Goal: Task Accomplishment & Management: Use online tool/utility

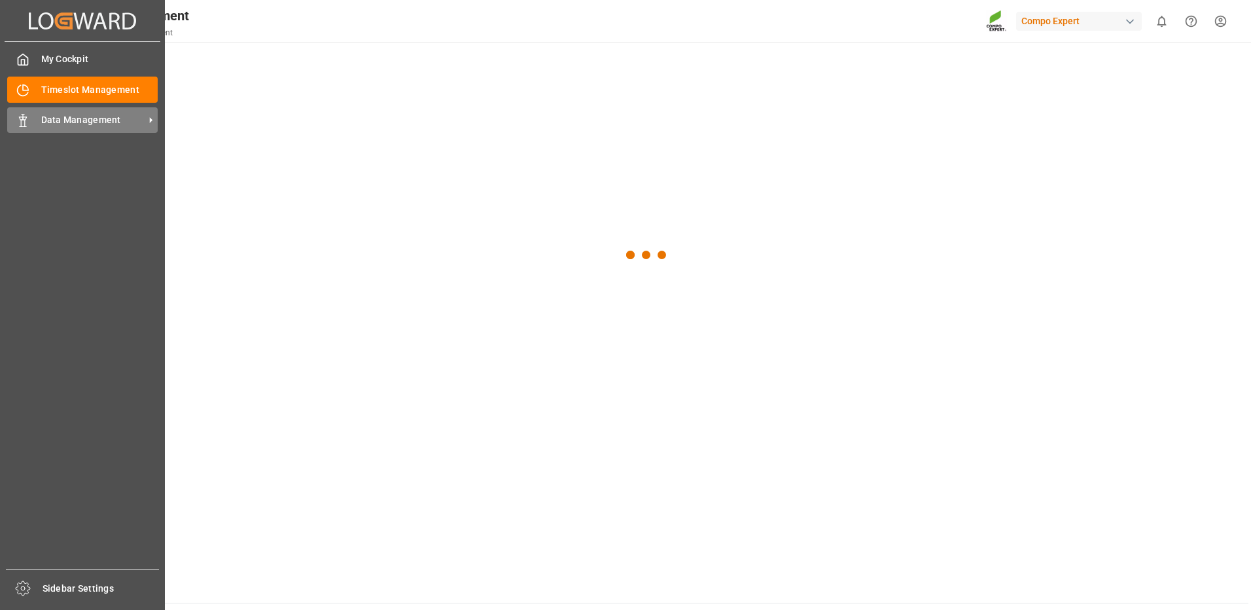
click at [56, 115] on span "Data Management" at bounding box center [92, 120] width 103 height 14
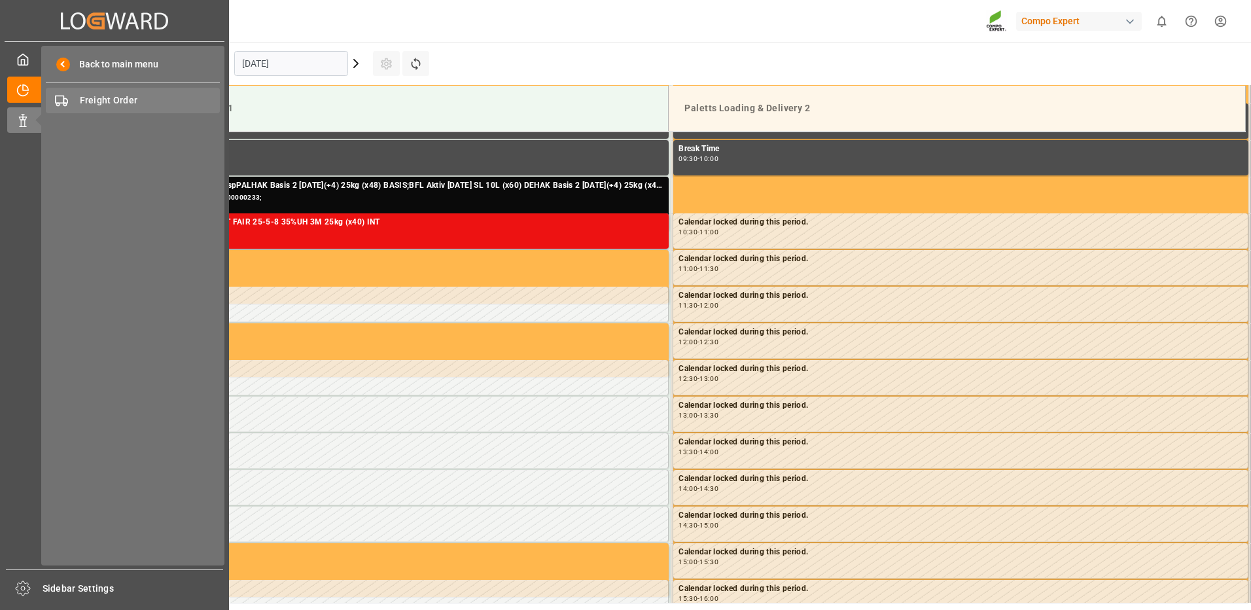
scroll to position [724, 0]
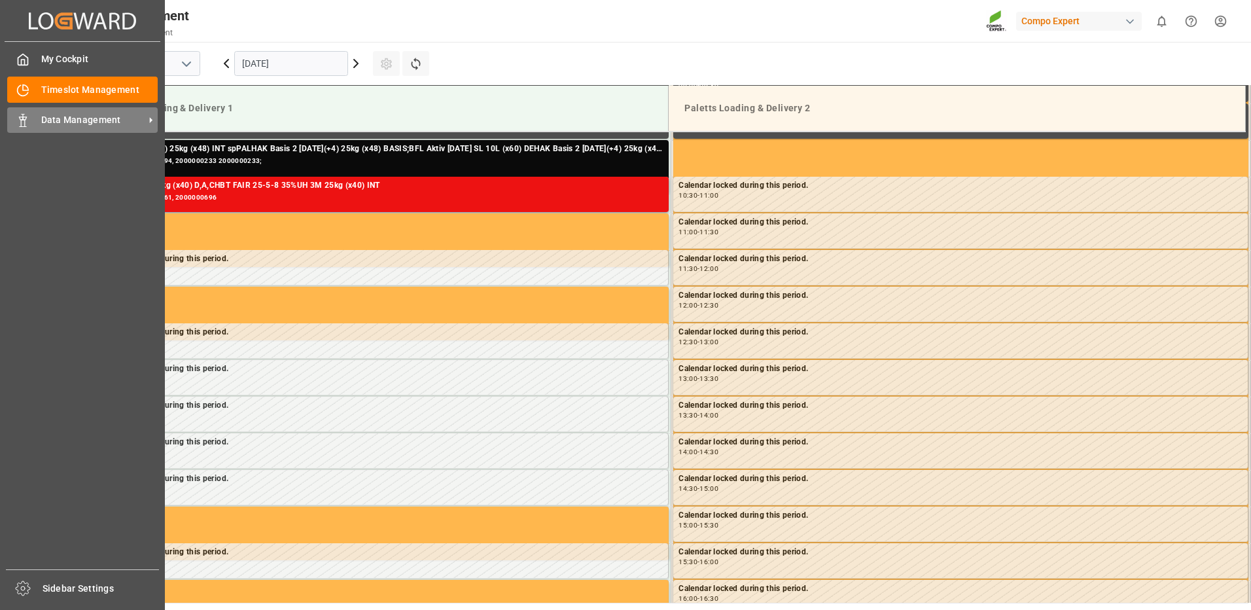
click at [90, 118] on span "Data Management" at bounding box center [92, 120] width 103 height 14
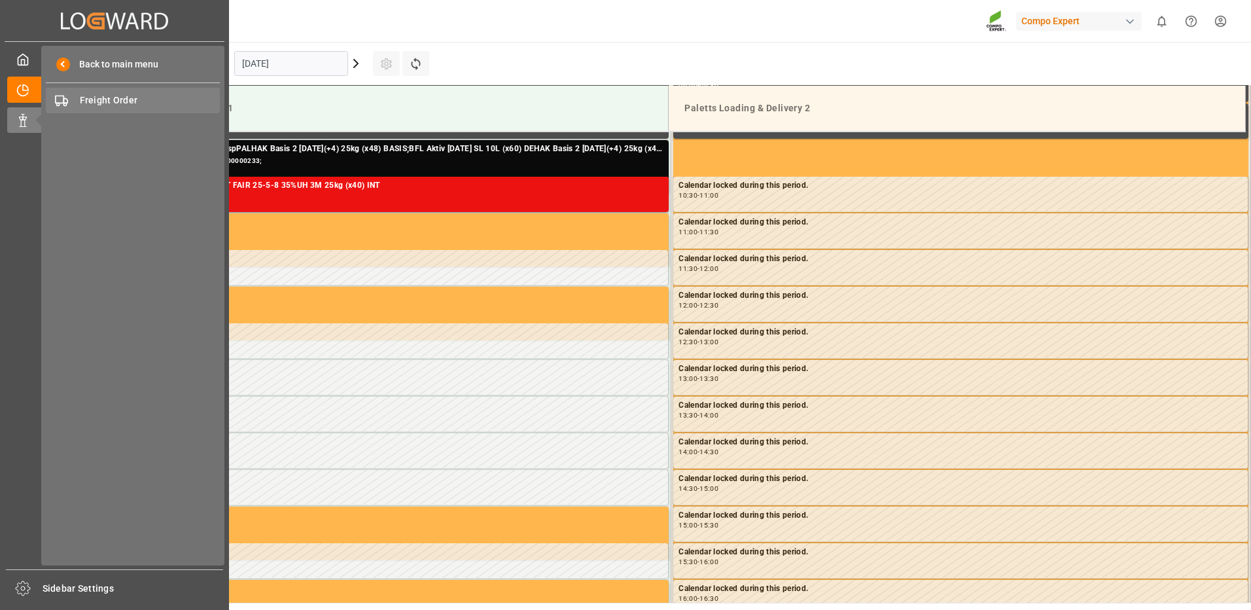
click at [128, 99] on span "Freight Order" at bounding box center [150, 101] width 141 height 14
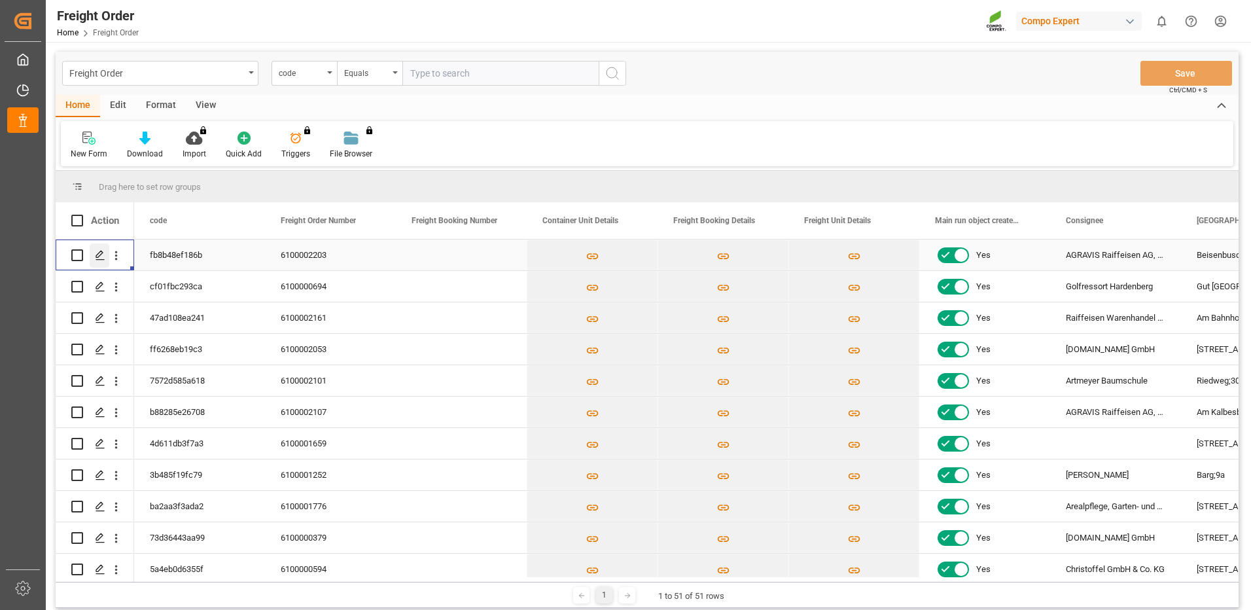
click at [99, 256] on icon "Press SPACE to select this row." at bounding box center [100, 255] width 10 height 10
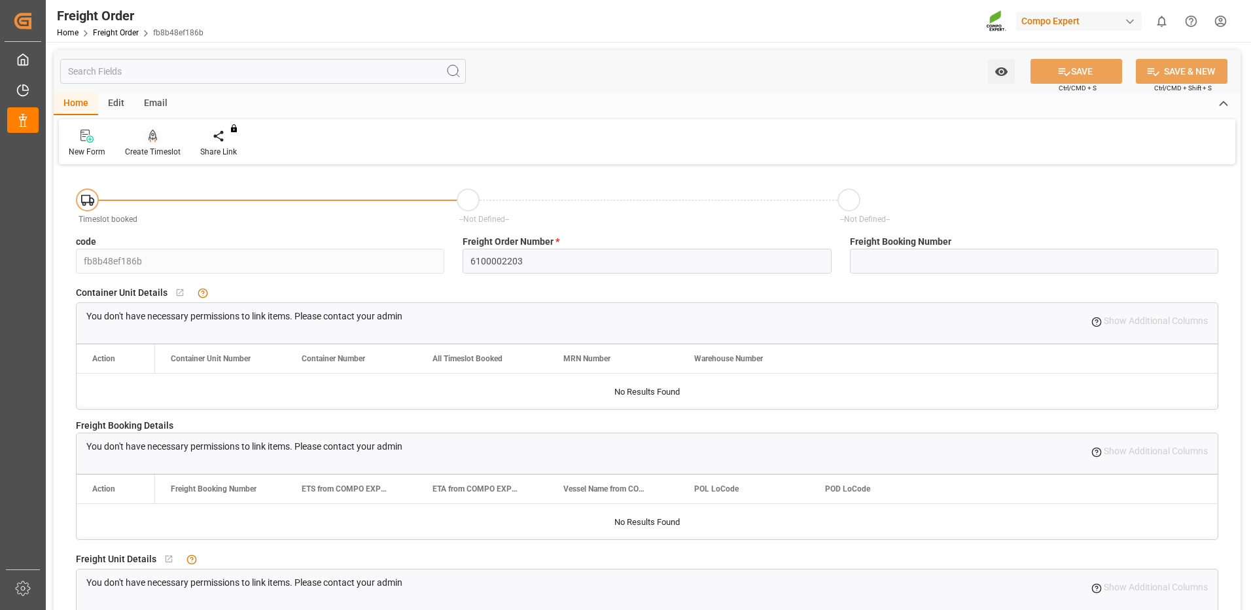
click at [159, 152] on div "Create Timeslot" at bounding box center [153, 152] width 56 height 12
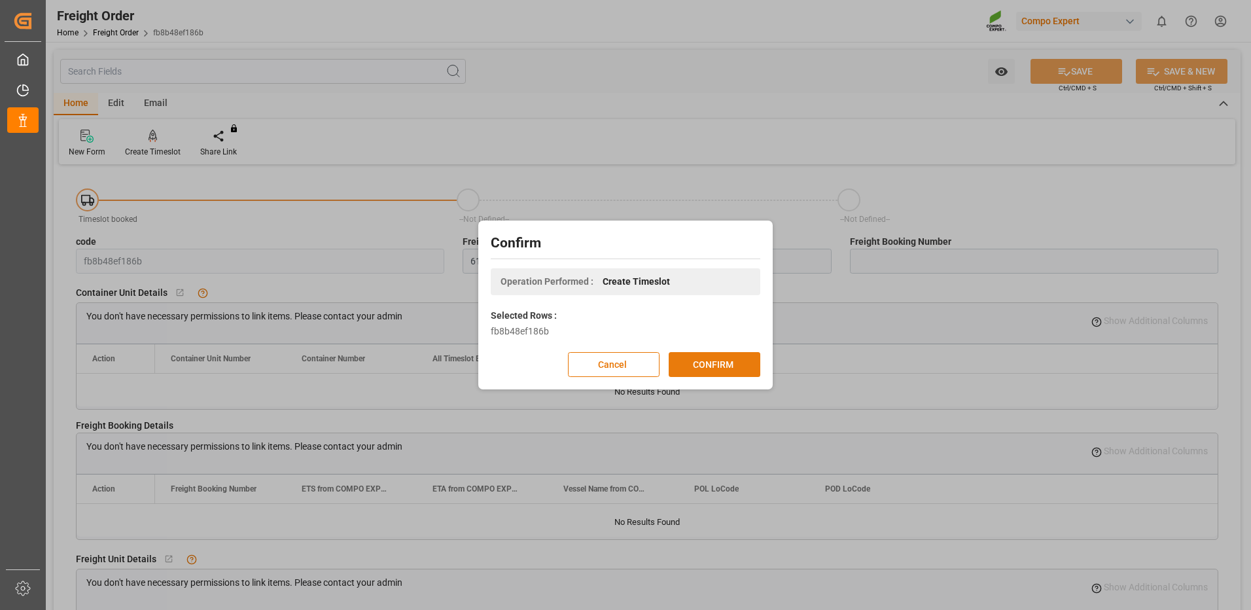
click at [709, 353] on button "CONFIRM" at bounding box center [715, 364] width 92 height 25
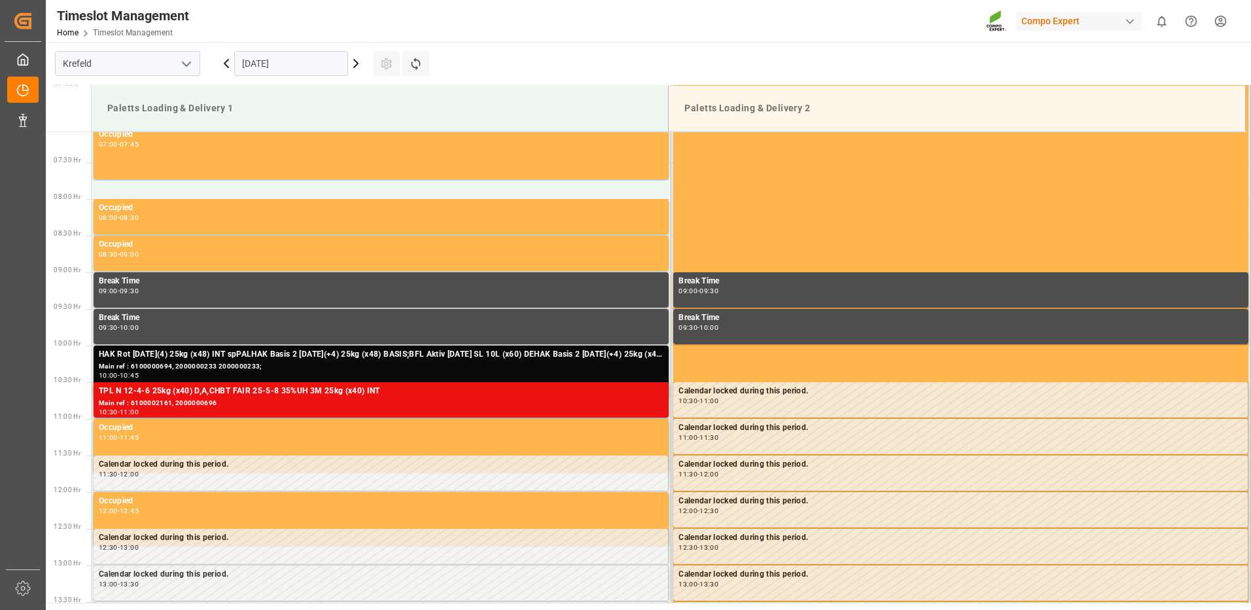
scroll to position [724, 0]
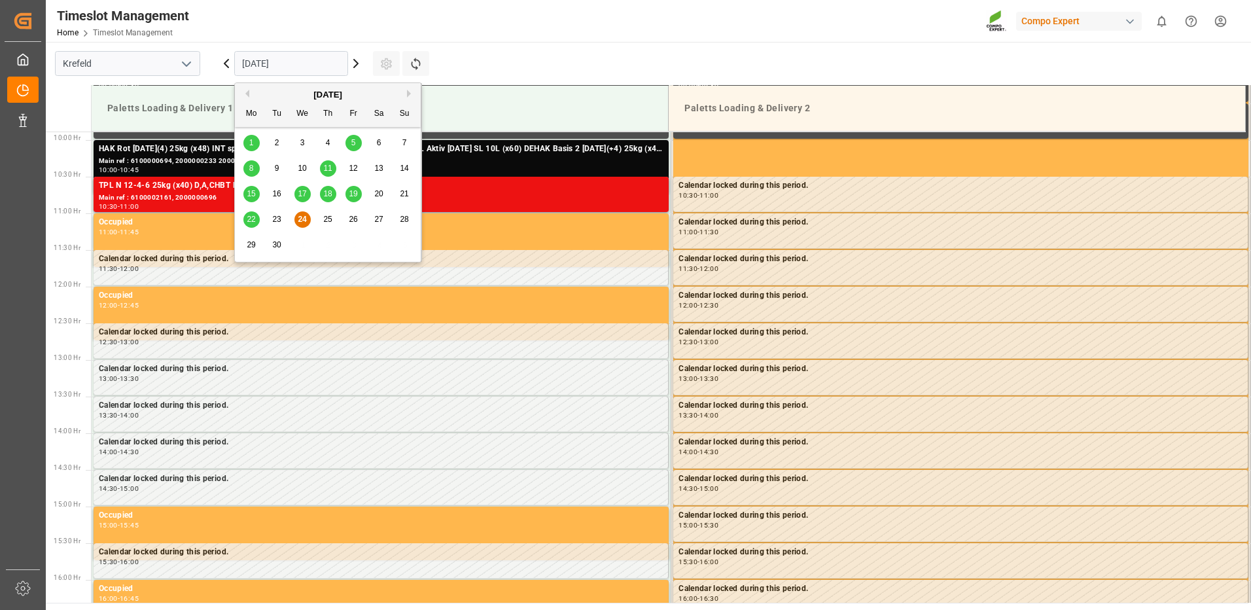
click at [322, 67] on input "[DATE]" at bounding box center [291, 63] width 114 height 25
click at [353, 219] on span "26" at bounding box center [353, 219] width 9 height 9
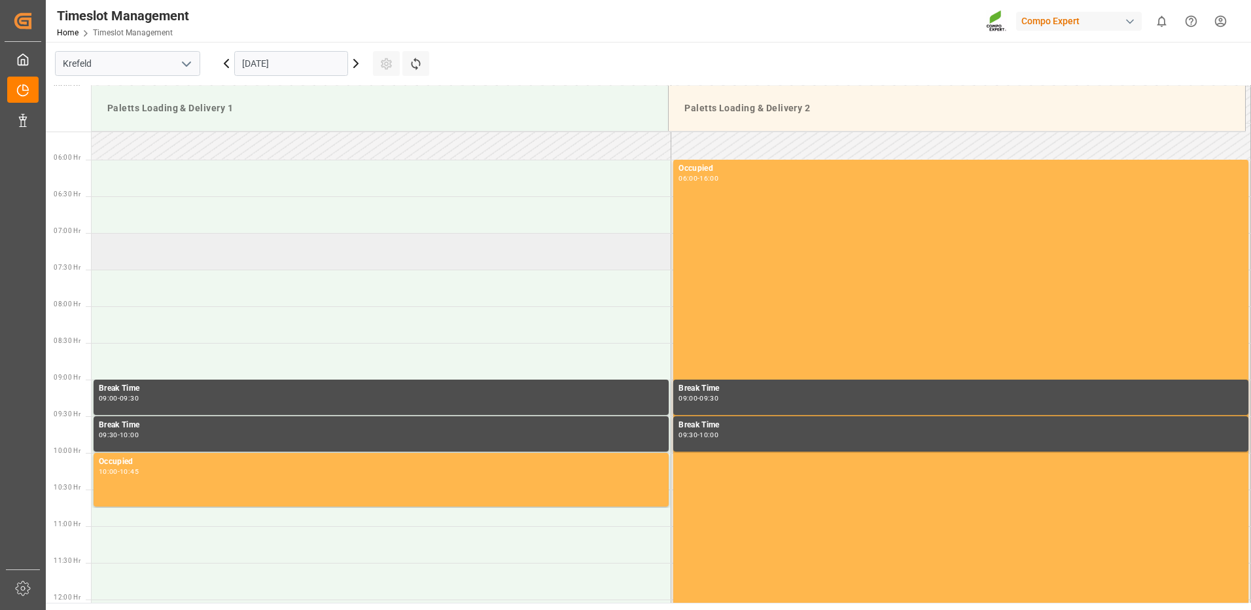
scroll to position [397, 0]
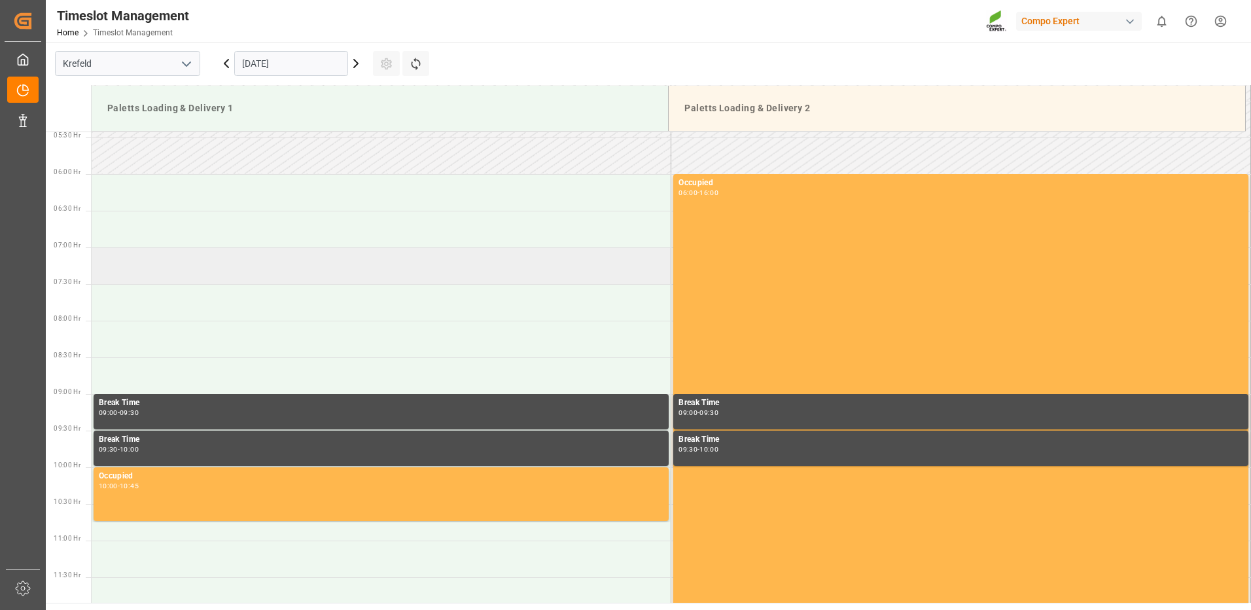
click at [149, 256] on td at bounding box center [382, 265] width 580 height 37
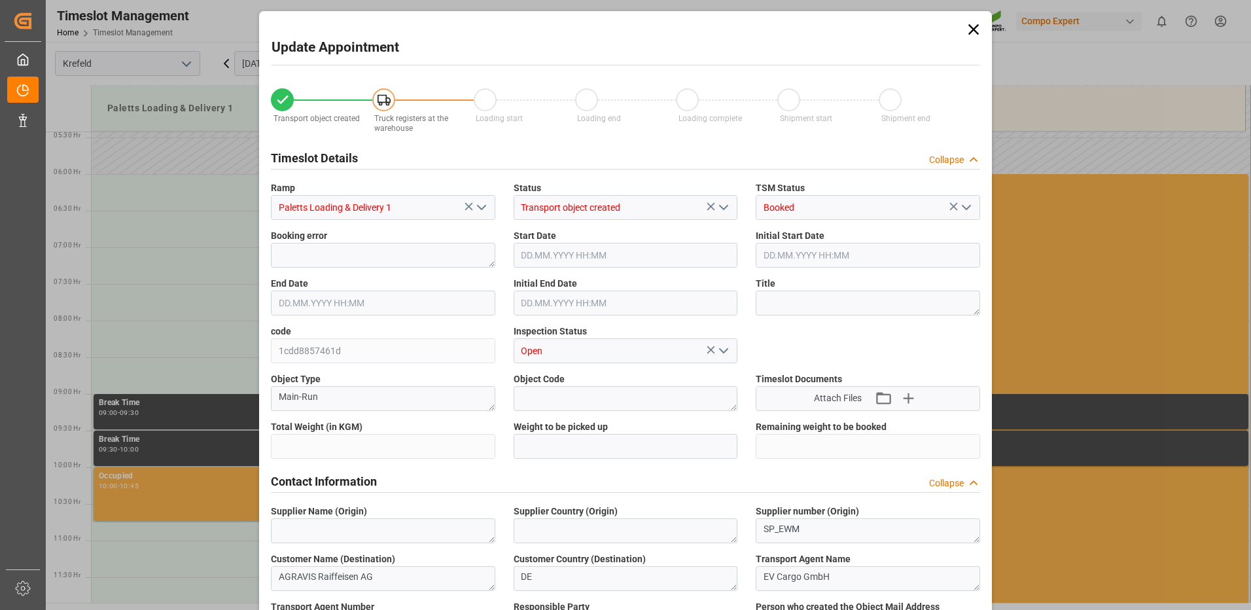
type input "5965.5"
type input "0"
type input "26.09.2025 07:00"
type input "26.09.2025 07:30"
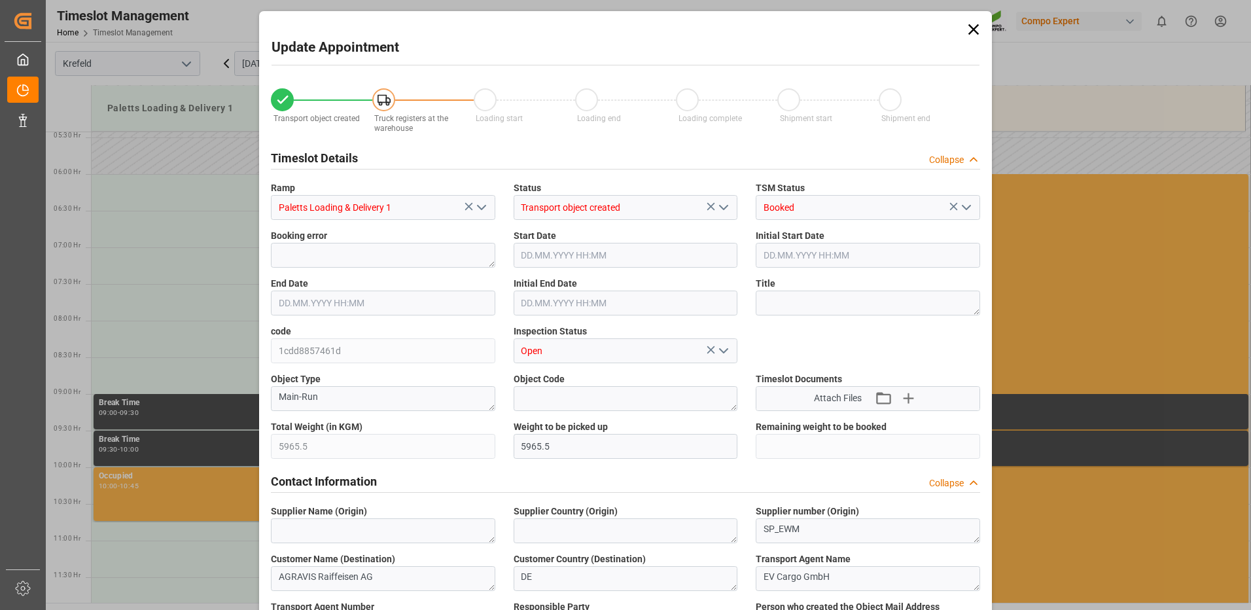
type input "24.09.2025 10:41"
type input "24.09.2025 09:07"
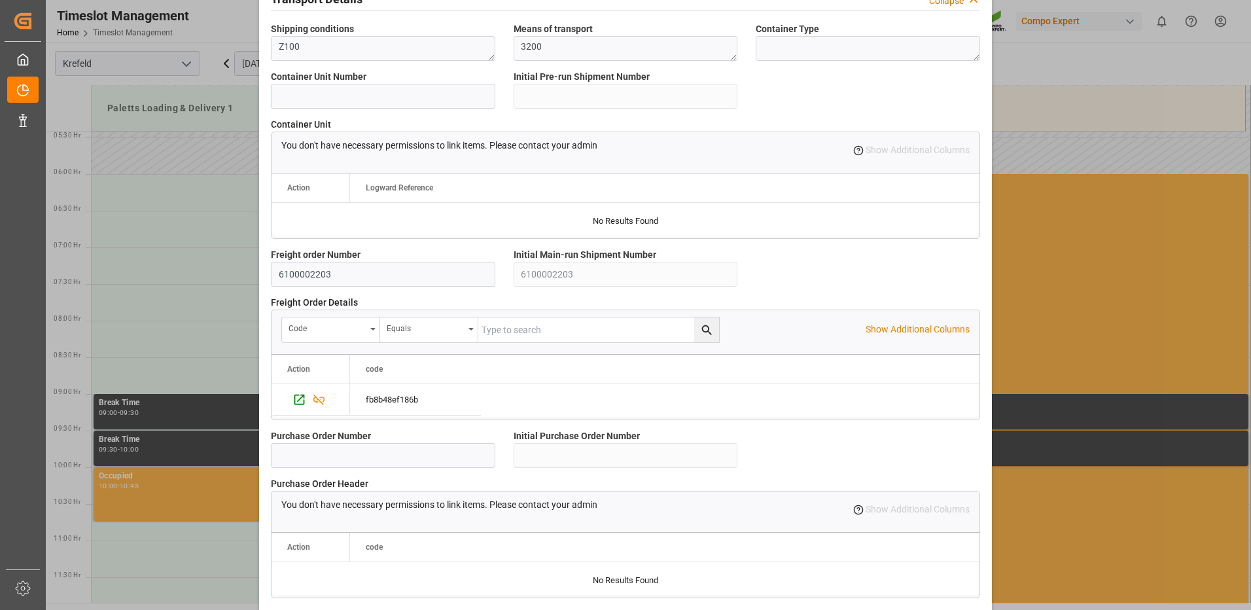
scroll to position [1112, 0]
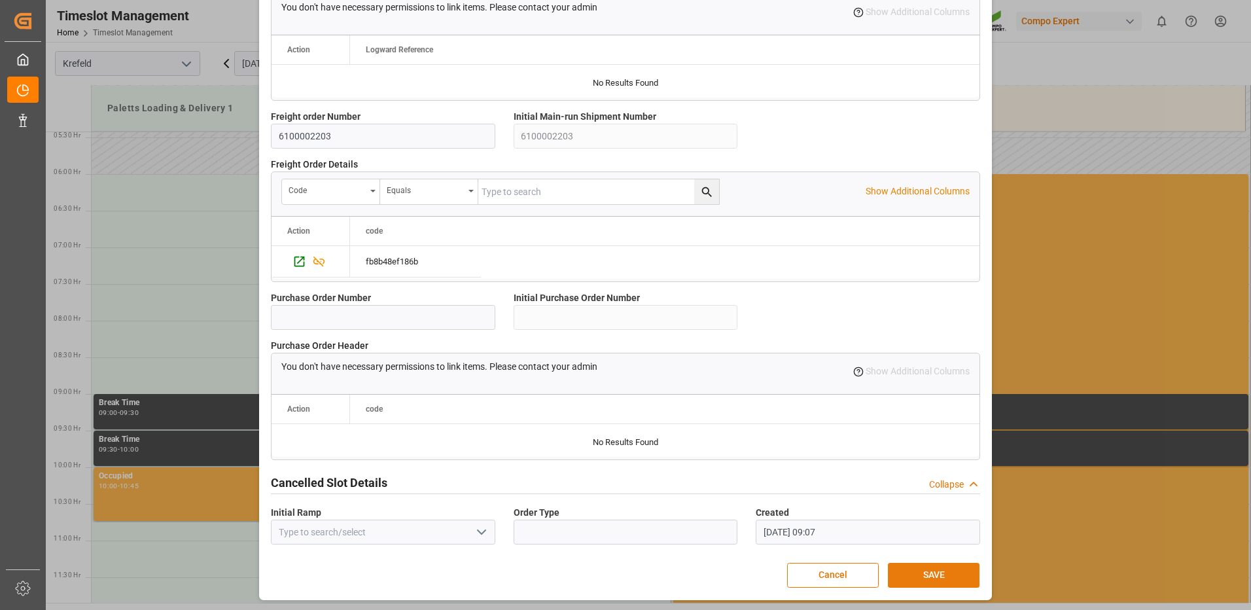
click at [908, 569] on button "SAVE" at bounding box center [934, 575] width 92 height 25
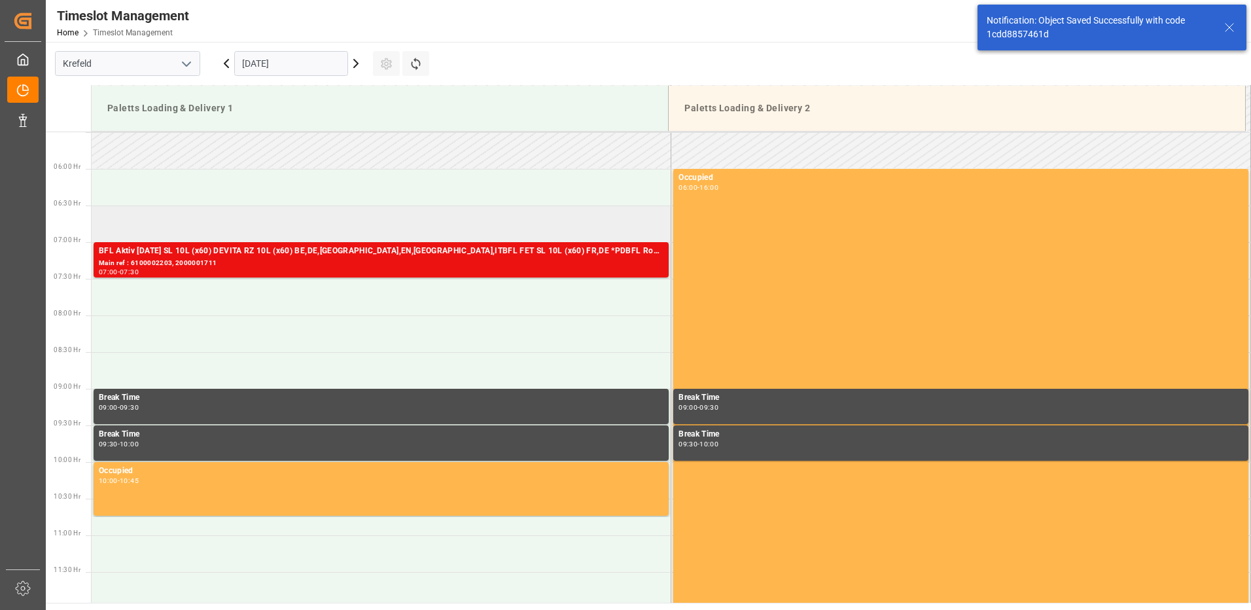
scroll to position [431, 0]
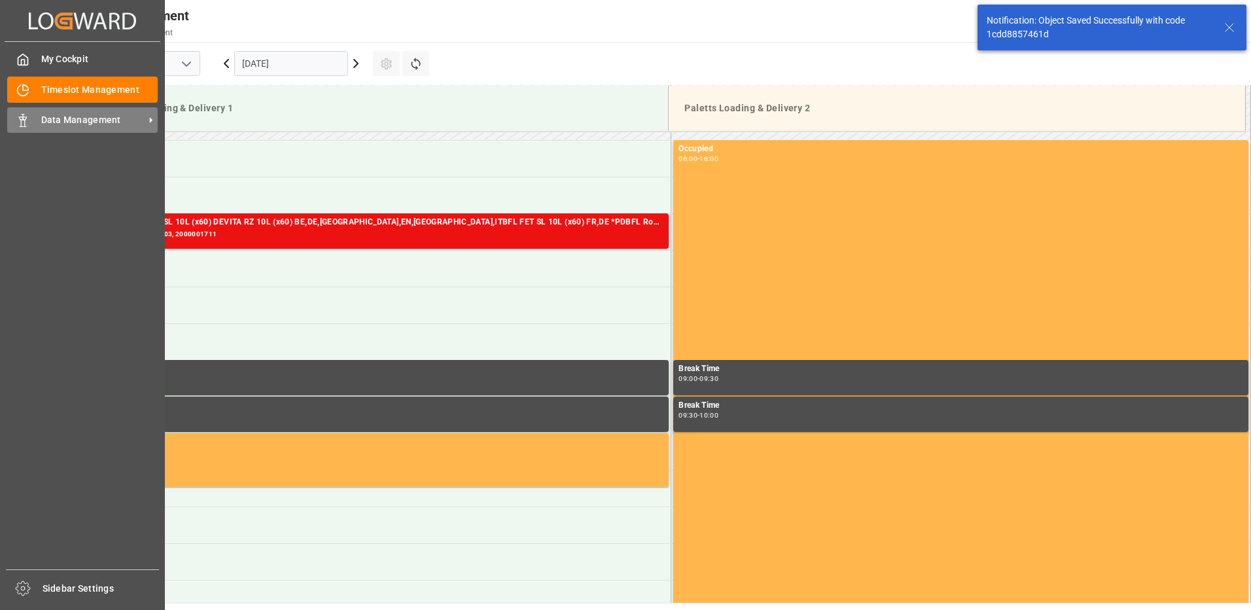
click at [68, 119] on span "Data Management" at bounding box center [92, 120] width 103 height 14
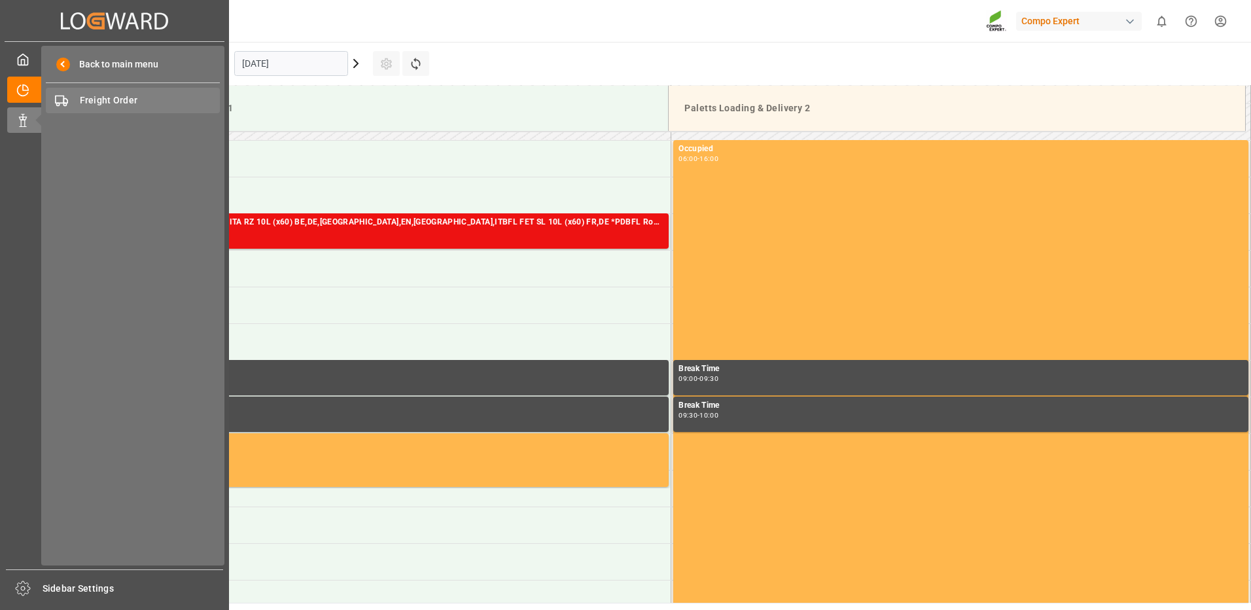
click at [103, 103] on span "Freight Order" at bounding box center [150, 101] width 141 height 14
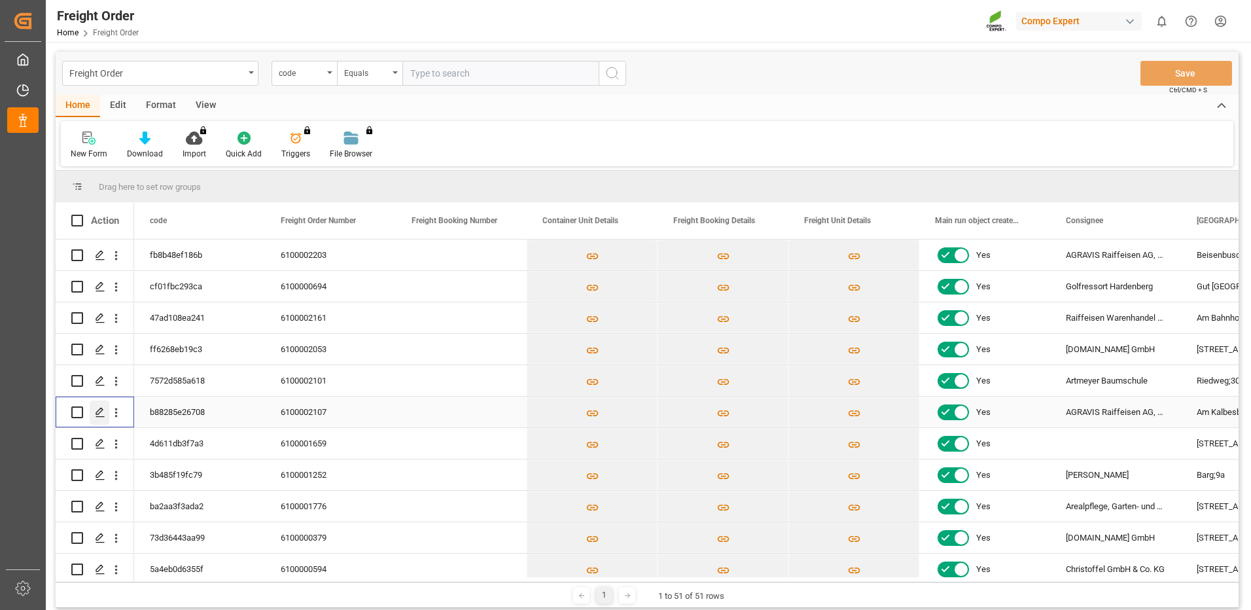
click at [97, 414] on polygon "Press SPACE to select this row." at bounding box center [99, 411] width 7 height 7
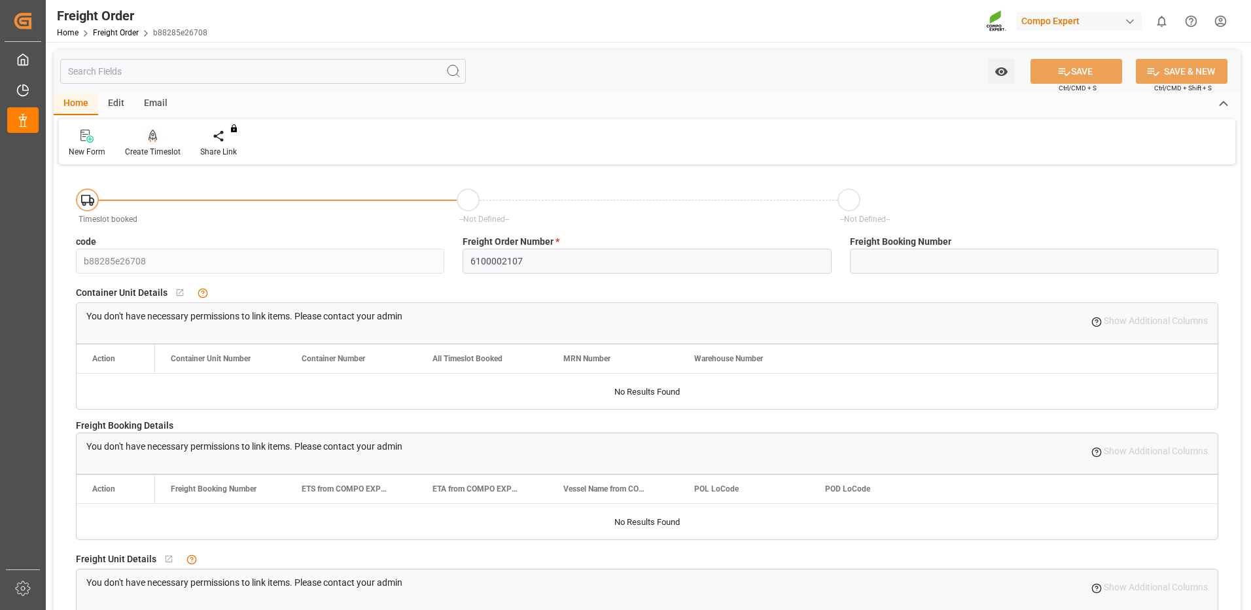
click at [162, 140] on div at bounding box center [153, 136] width 56 height 14
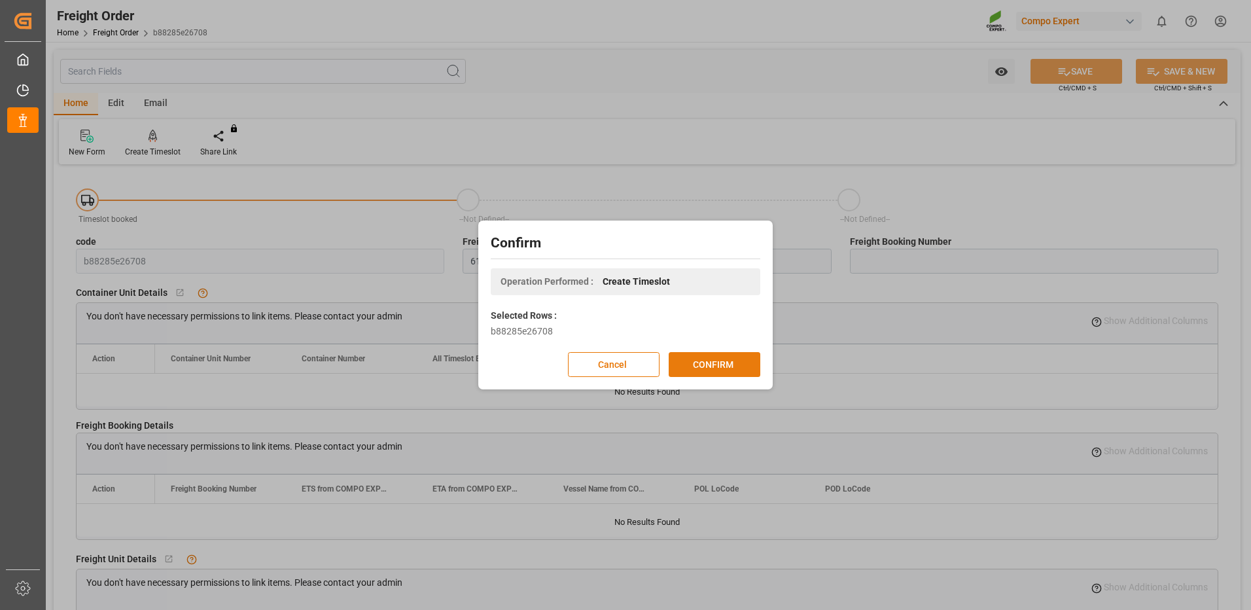
click at [684, 361] on button "CONFIRM" at bounding box center [715, 364] width 92 height 25
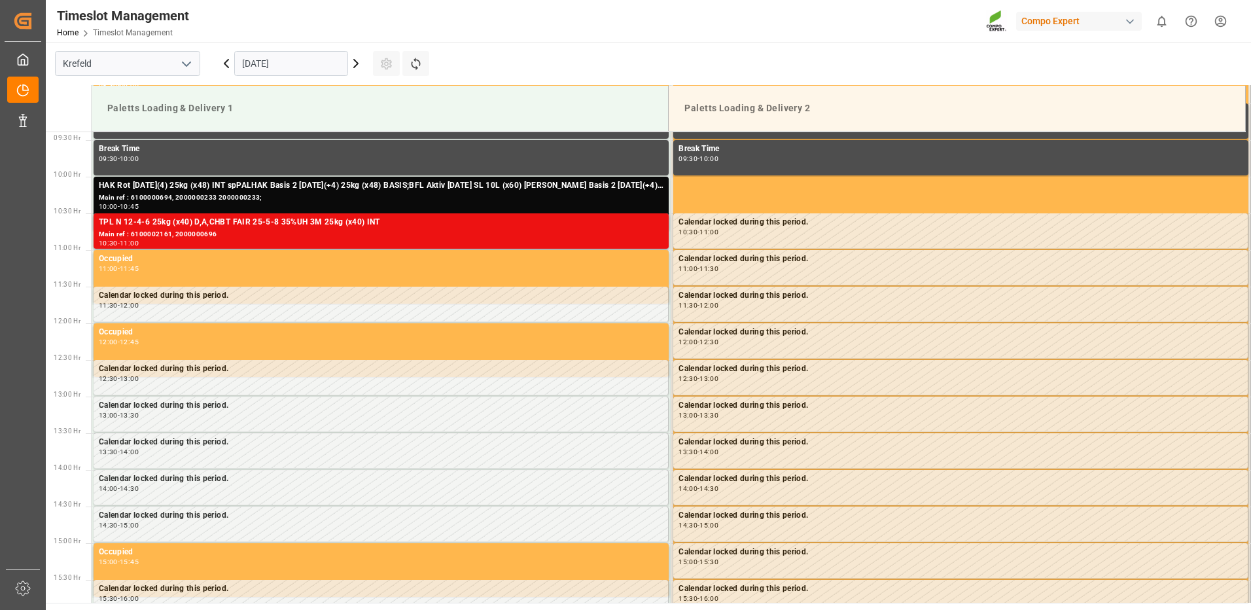
scroll to position [724, 0]
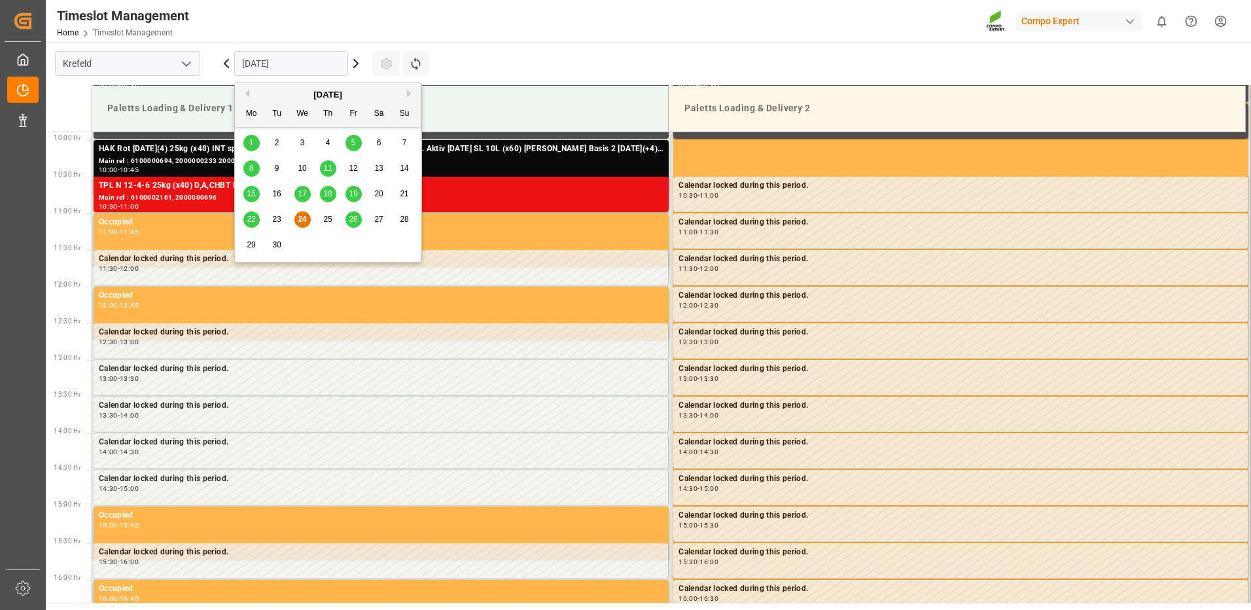
click at [292, 66] on input "[DATE]" at bounding box center [291, 63] width 114 height 25
click at [359, 219] on div "26" at bounding box center [353, 220] width 16 height 16
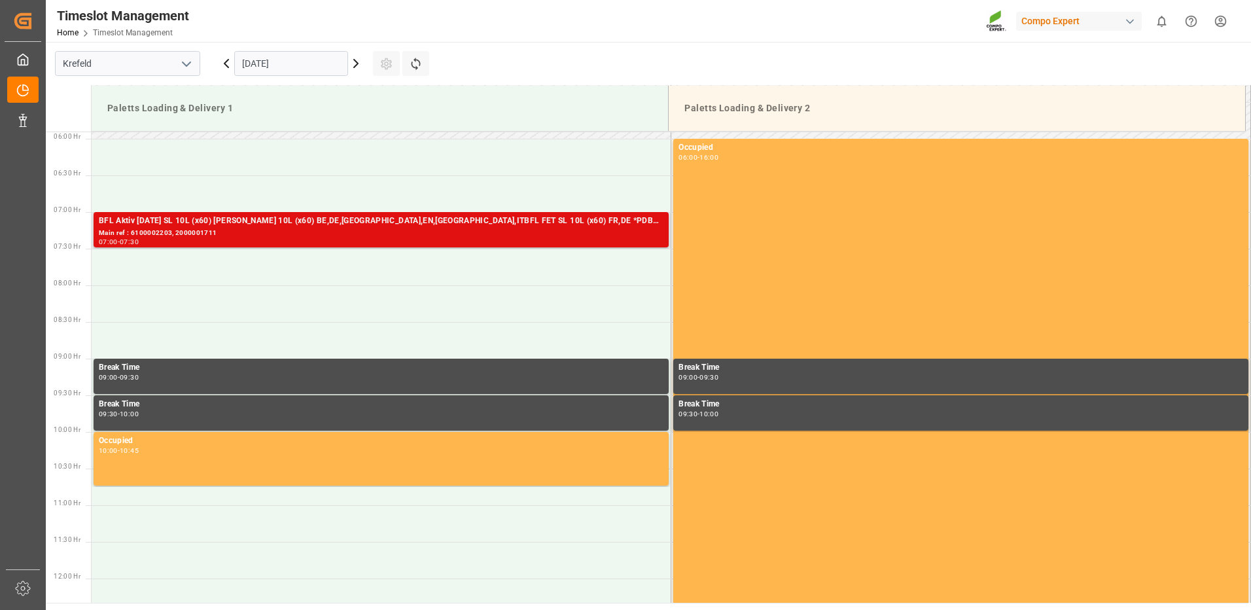
scroll to position [397, 0]
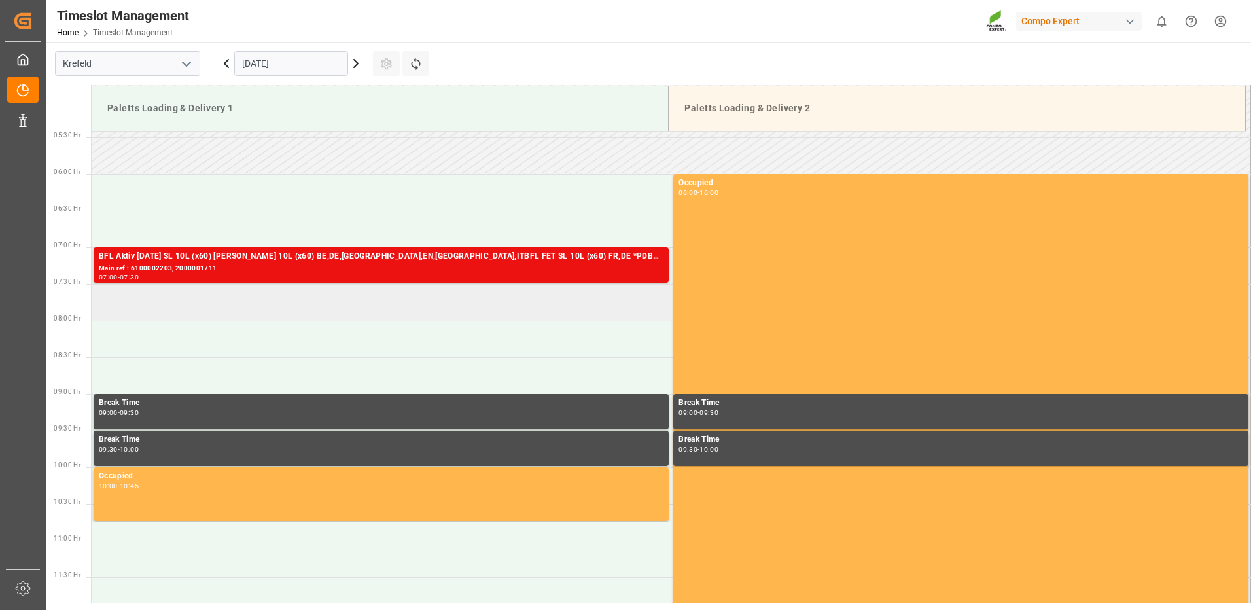
click at [186, 295] on td at bounding box center [382, 302] width 580 height 37
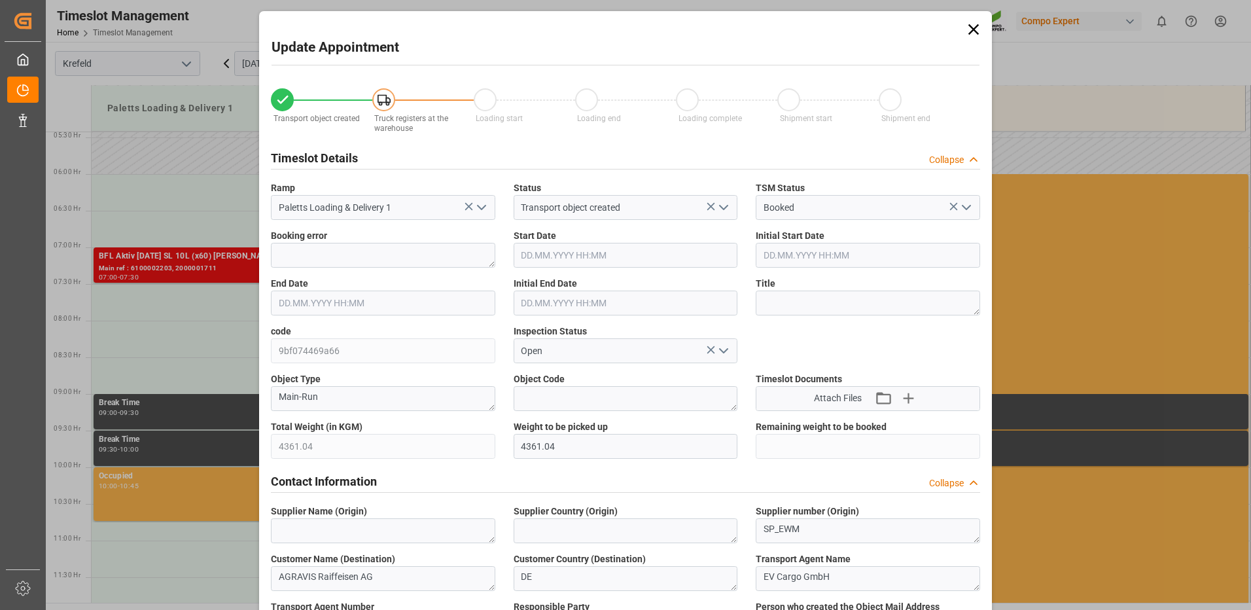
type input "4361.04"
type input "0"
type input "26.09.2025 07:30"
type input "26.09.2025 08:00"
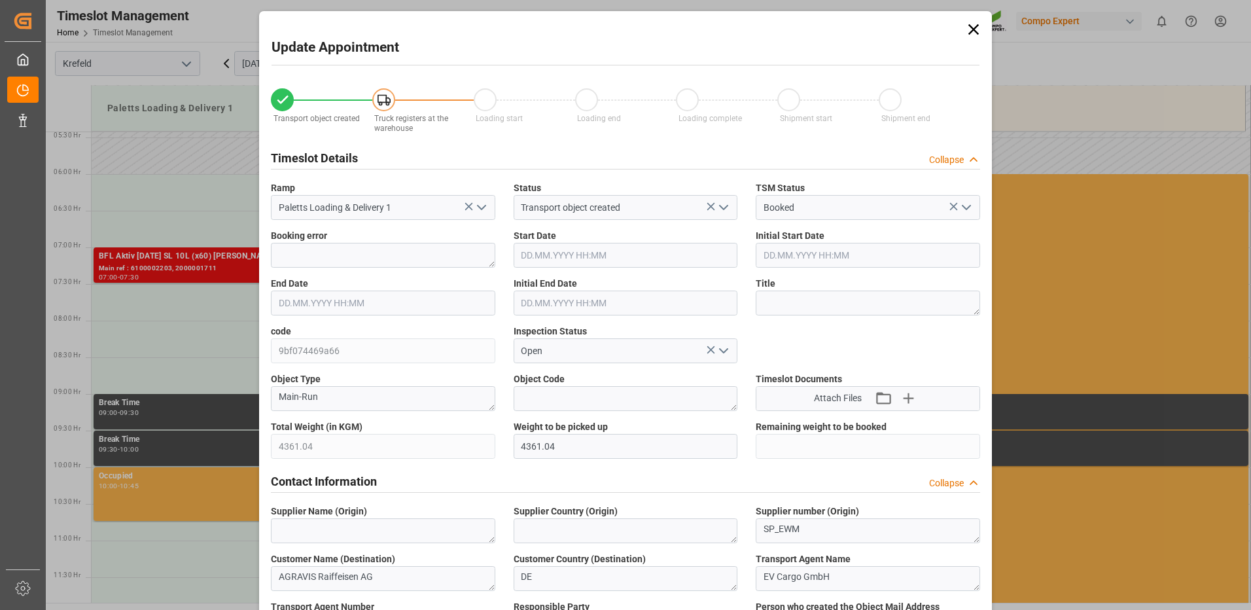
type input "18.09.2025 15:15"
type input "24.09.2025 09:08"
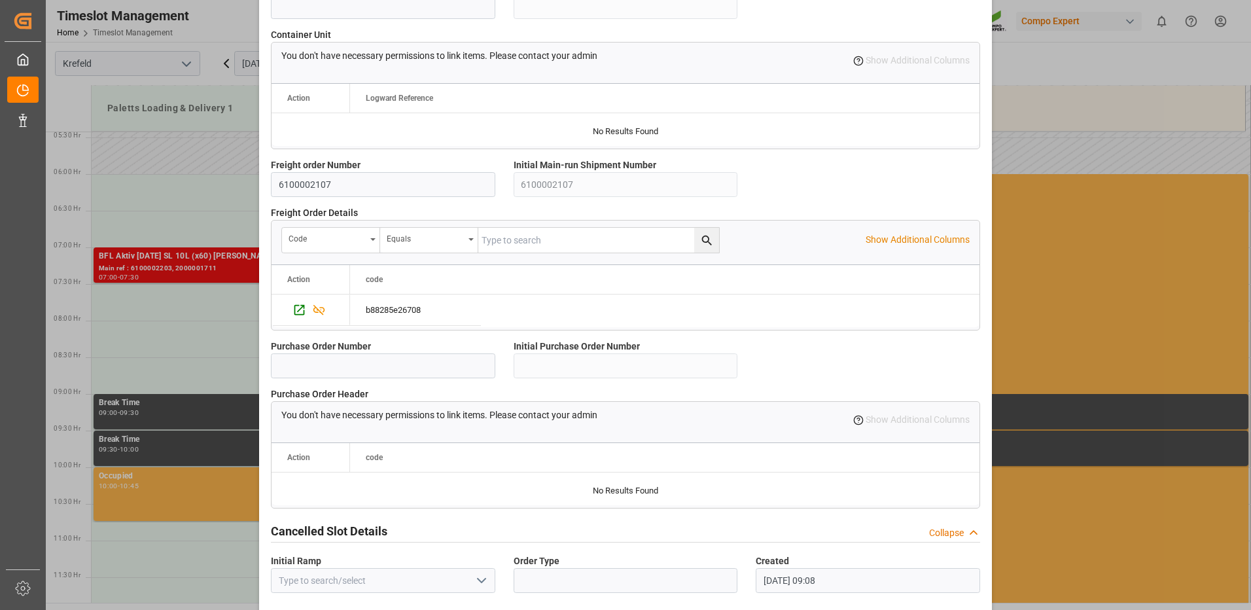
scroll to position [1112, 0]
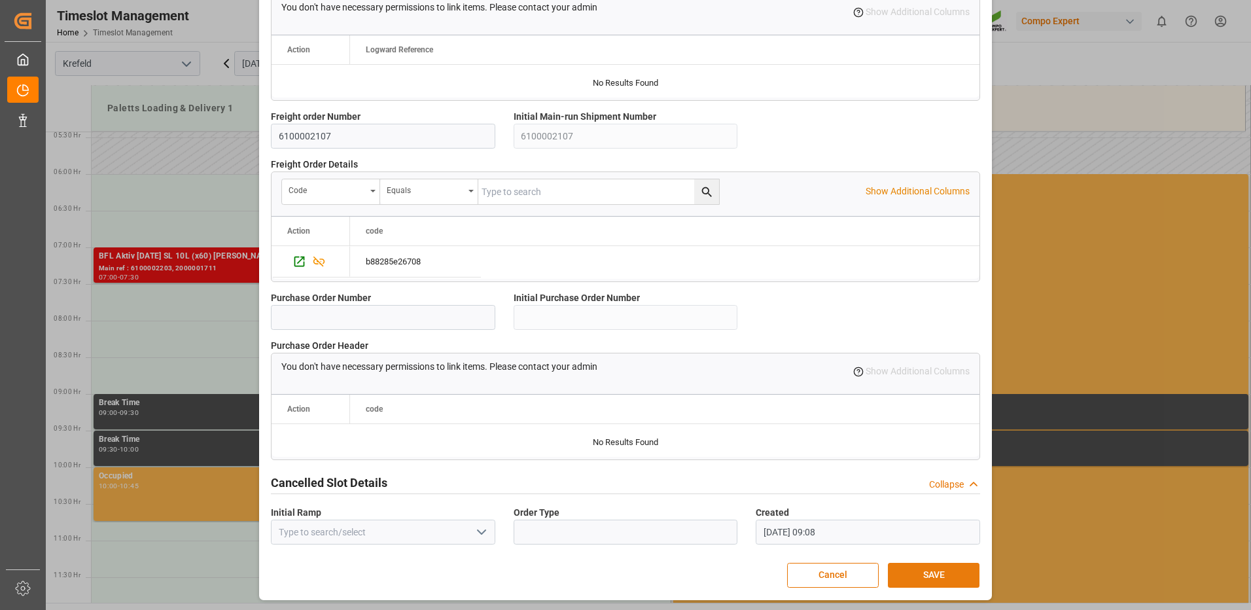
click at [917, 577] on button "SAVE" at bounding box center [934, 575] width 92 height 25
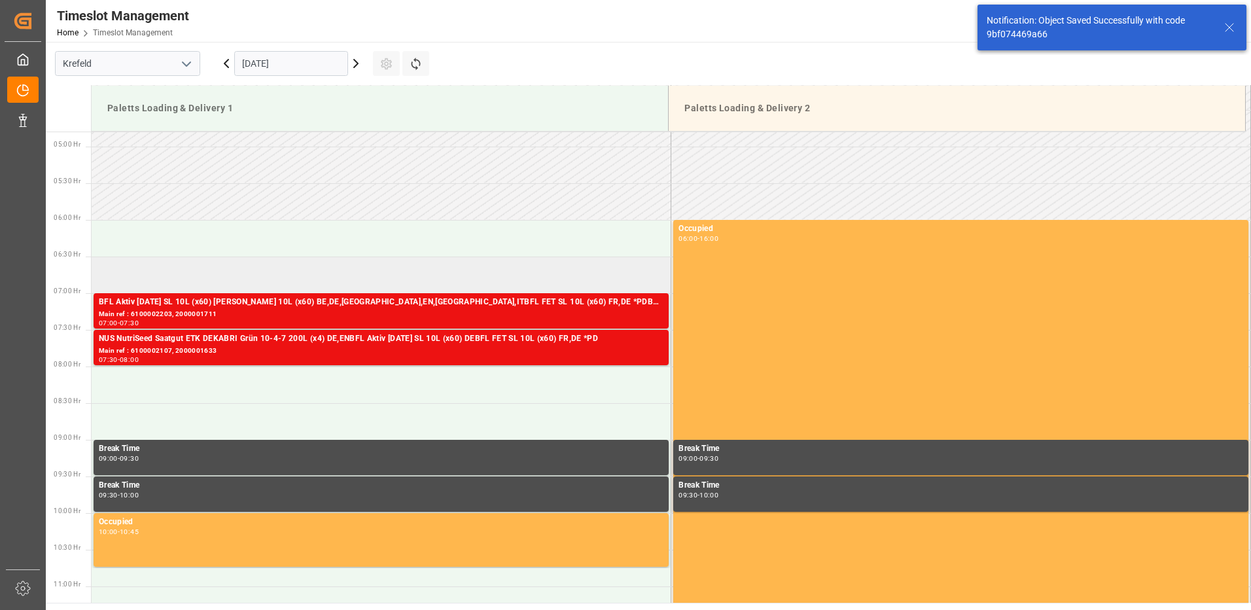
scroll to position [431, 0]
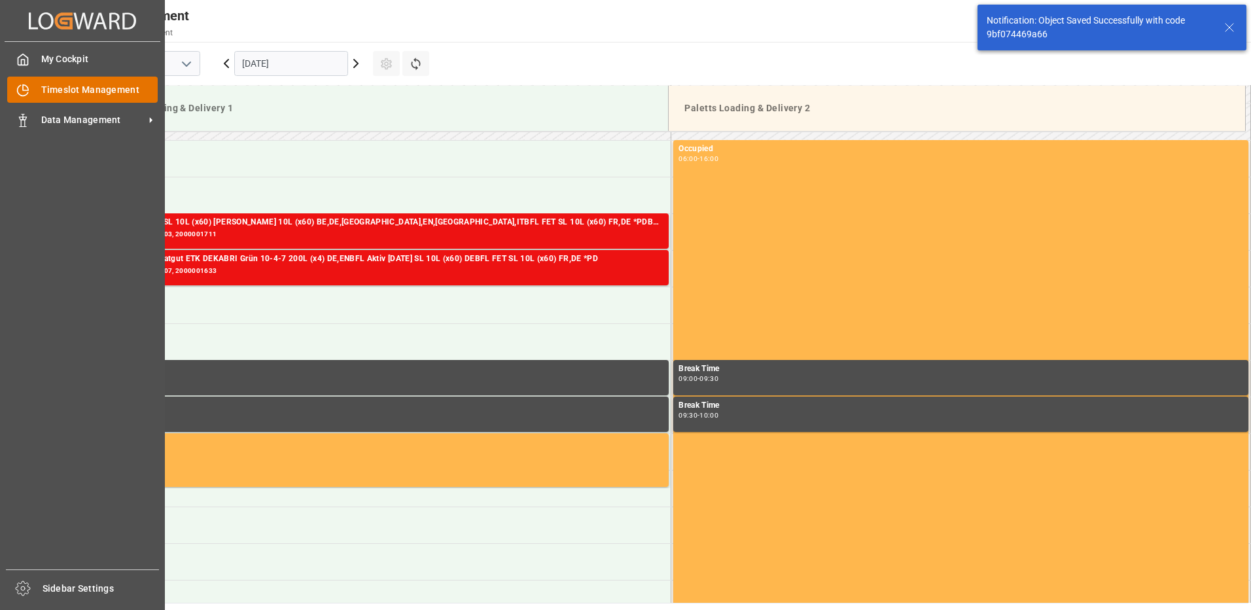
click at [33, 85] on div "Timeslot Management Timeslot Management" at bounding box center [82, 90] width 150 height 26
click at [74, 115] on span "Data Management" at bounding box center [92, 120] width 103 height 14
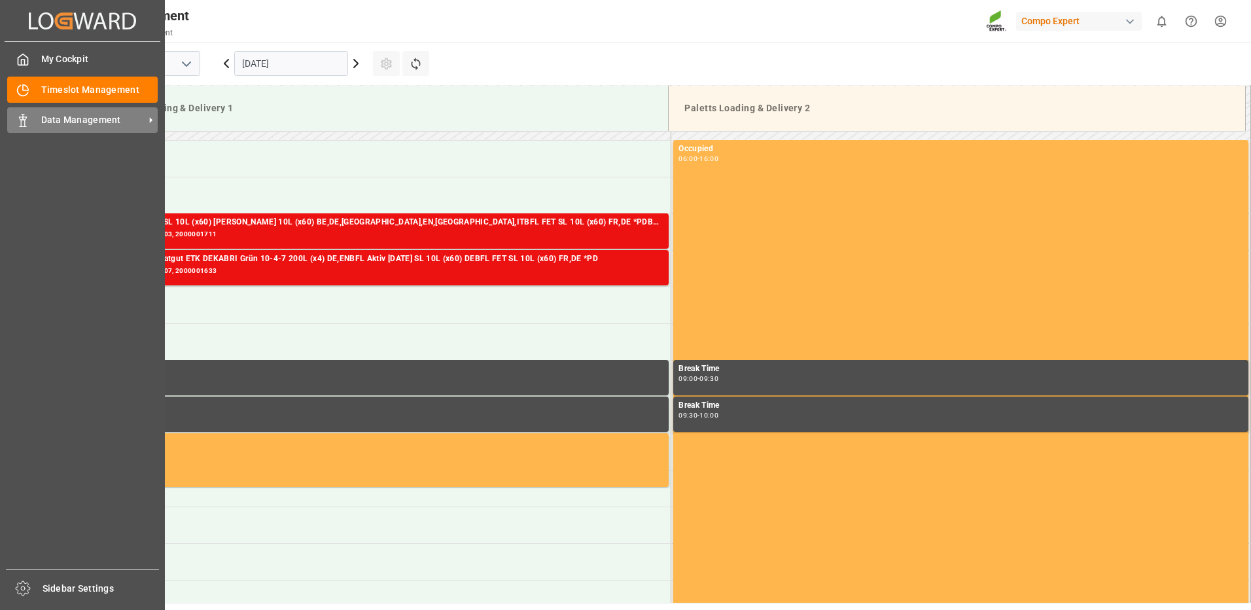
click at [107, 119] on span "Data Management" at bounding box center [92, 120] width 103 height 14
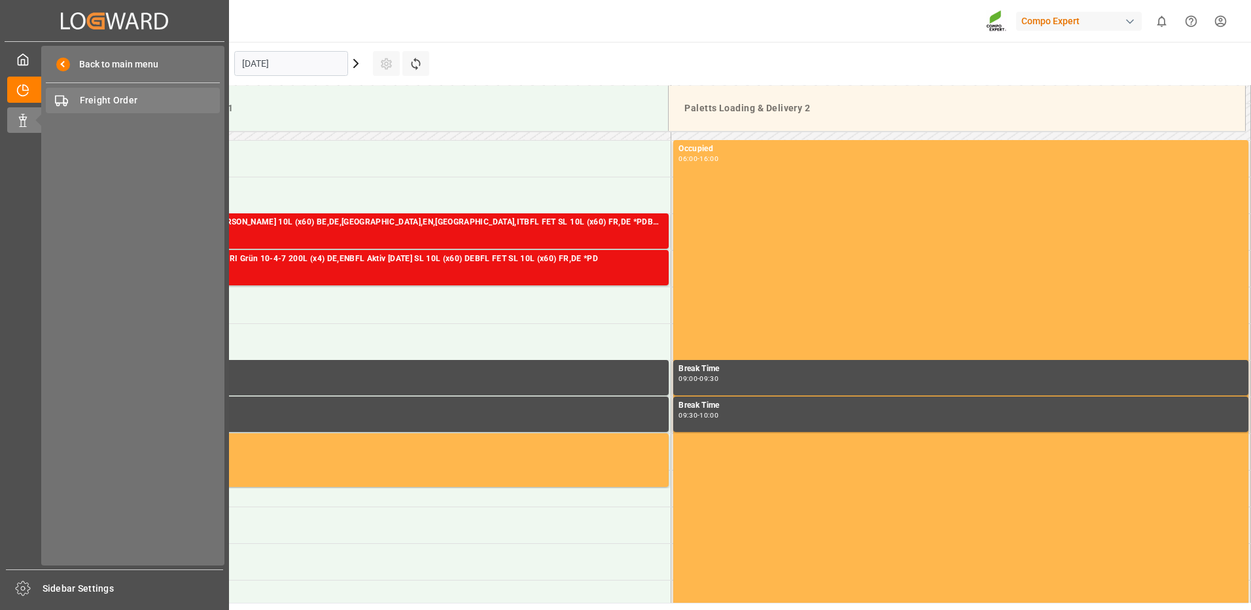
click at [125, 103] on span "Freight Order" at bounding box center [150, 101] width 141 height 14
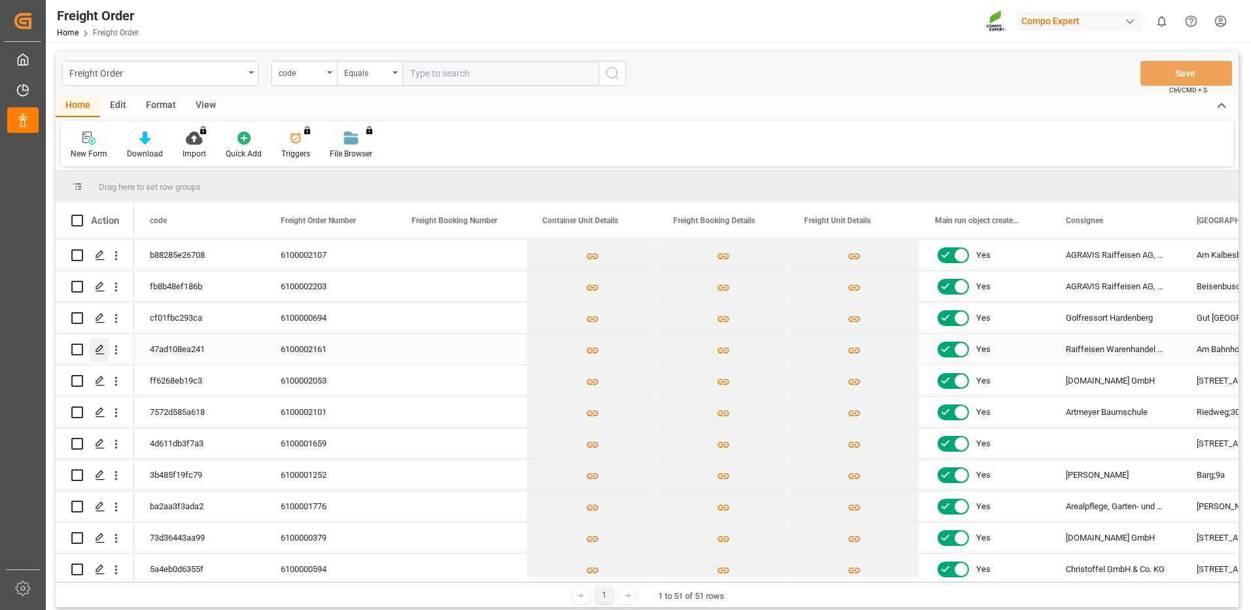
click at [102, 344] on icon "Press SPACE to select this row." at bounding box center [100, 349] width 10 height 10
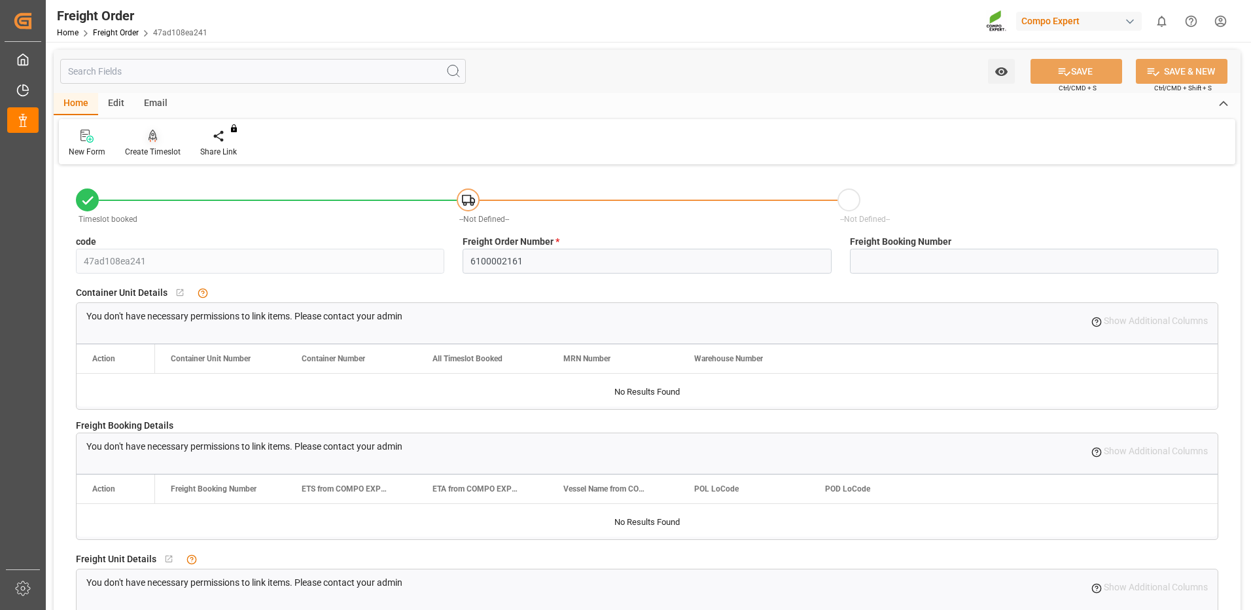
click at [150, 145] on div "Create Timeslot" at bounding box center [152, 143] width 75 height 29
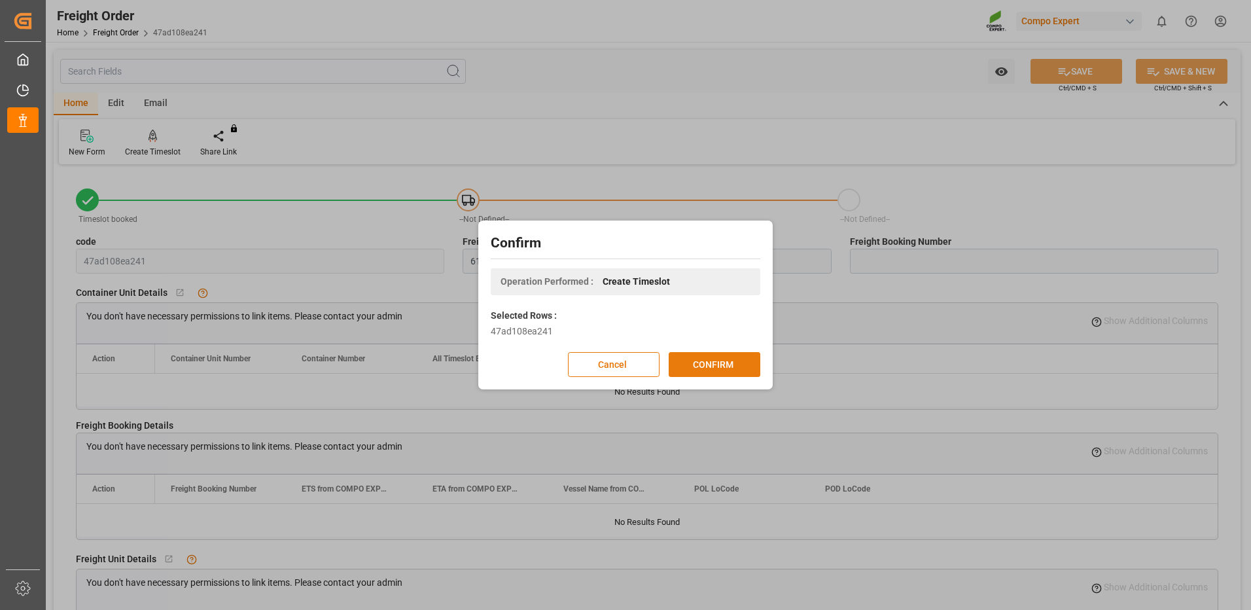
click at [687, 357] on button "CONFIRM" at bounding box center [715, 364] width 92 height 25
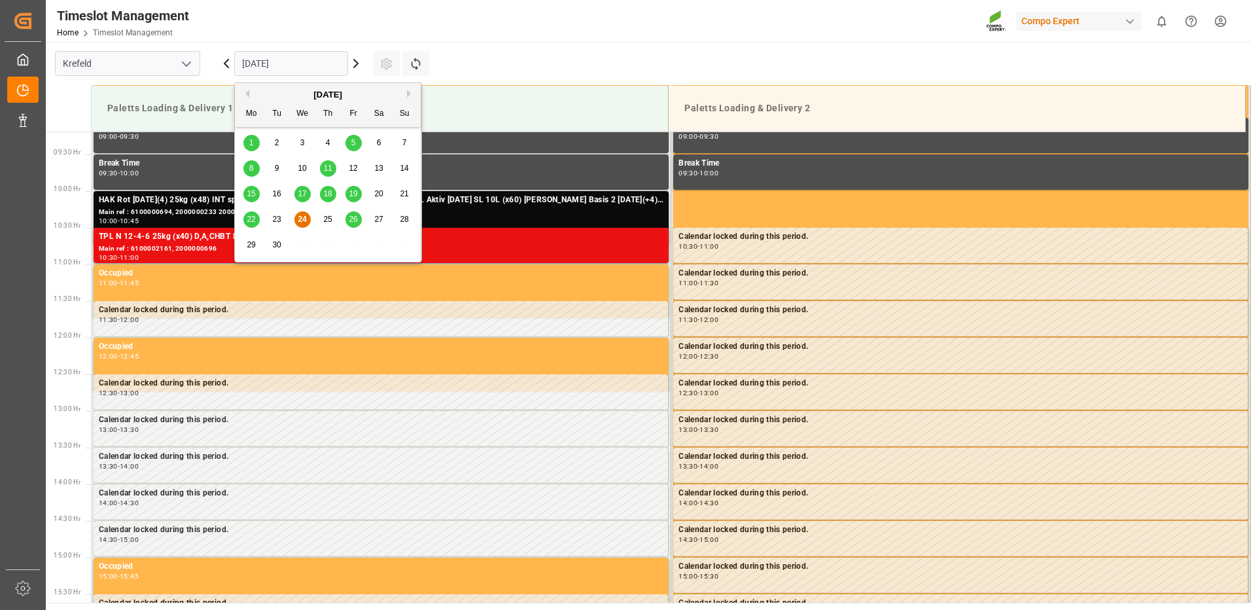
click at [304, 67] on input "[DATE]" at bounding box center [291, 63] width 114 height 25
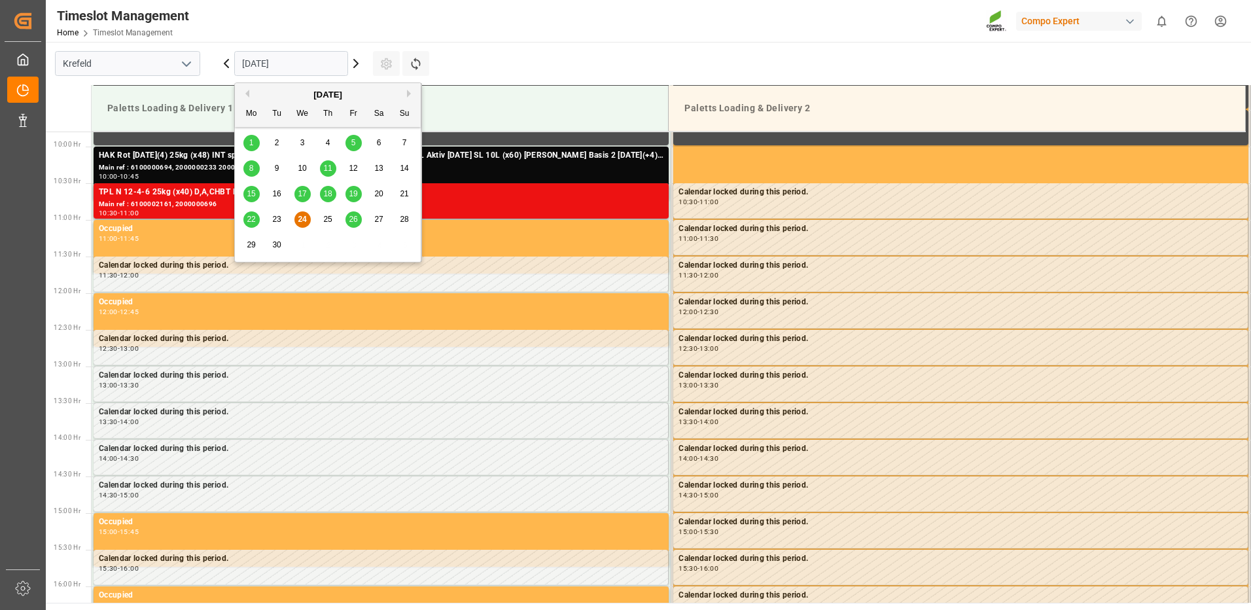
scroll to position [724, 0]
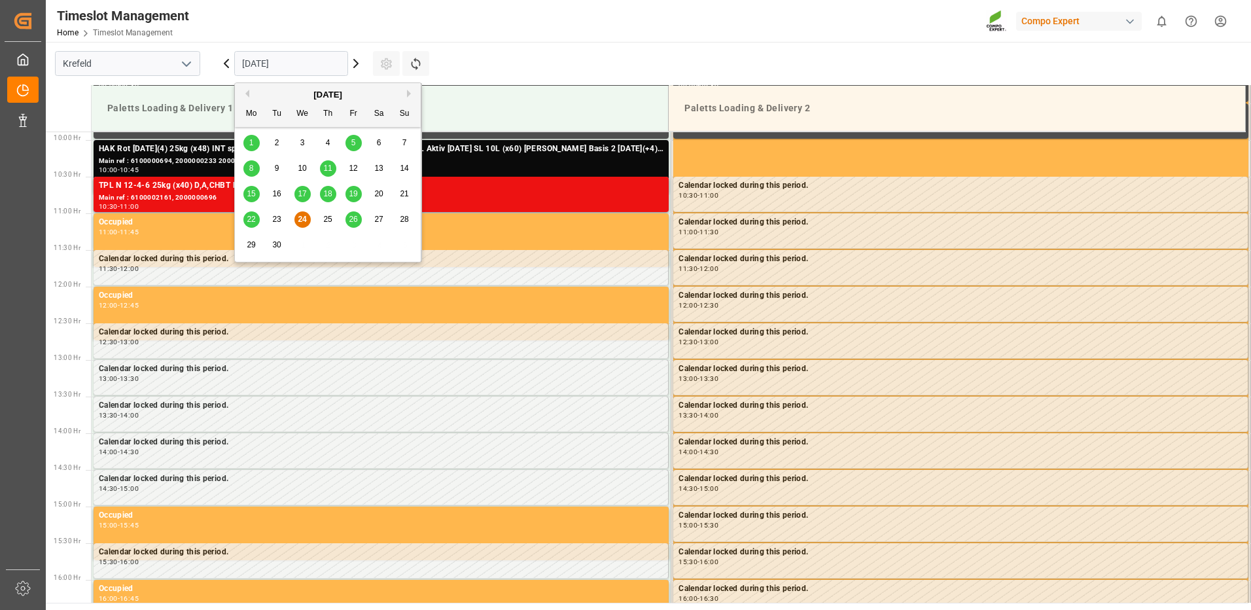
click at [353, 220] on span "26" at bounding box center [353, 219] width 9 height 9
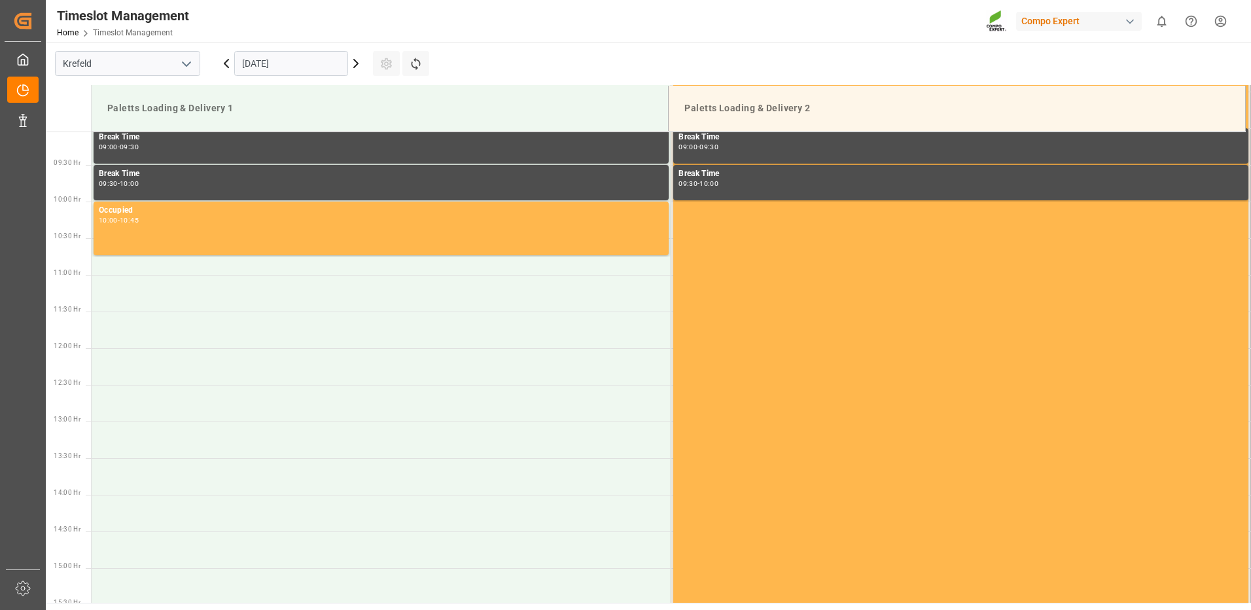
scroll to position [528, 0]
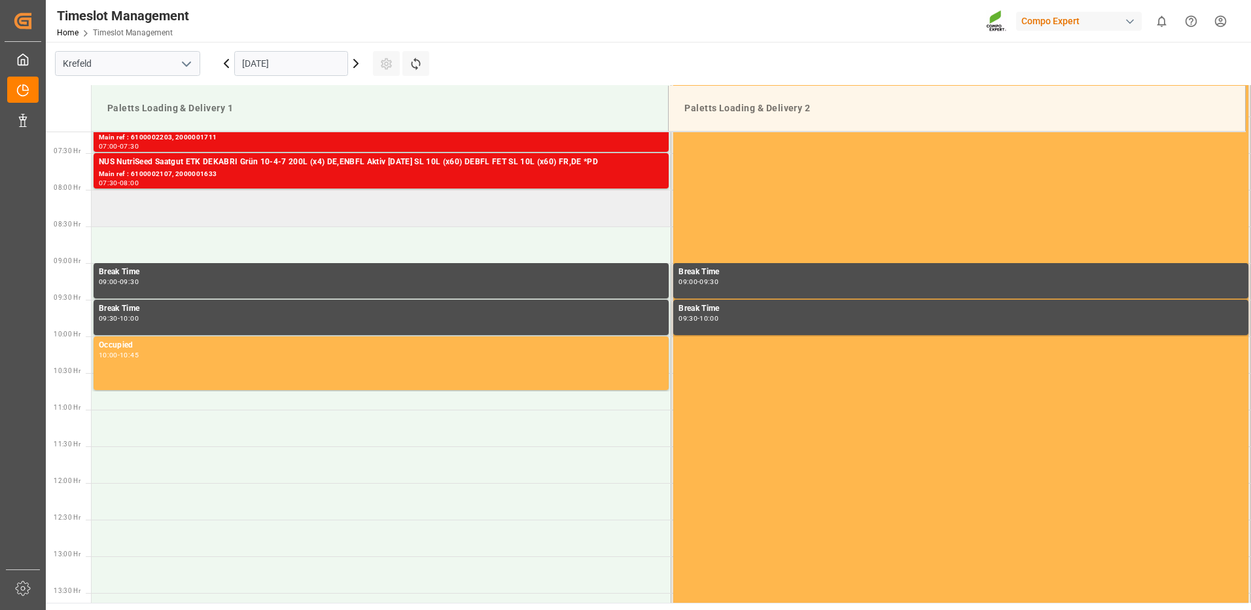
click at [211, 209] on td at bounding box center [382, 208] width 580 height 37
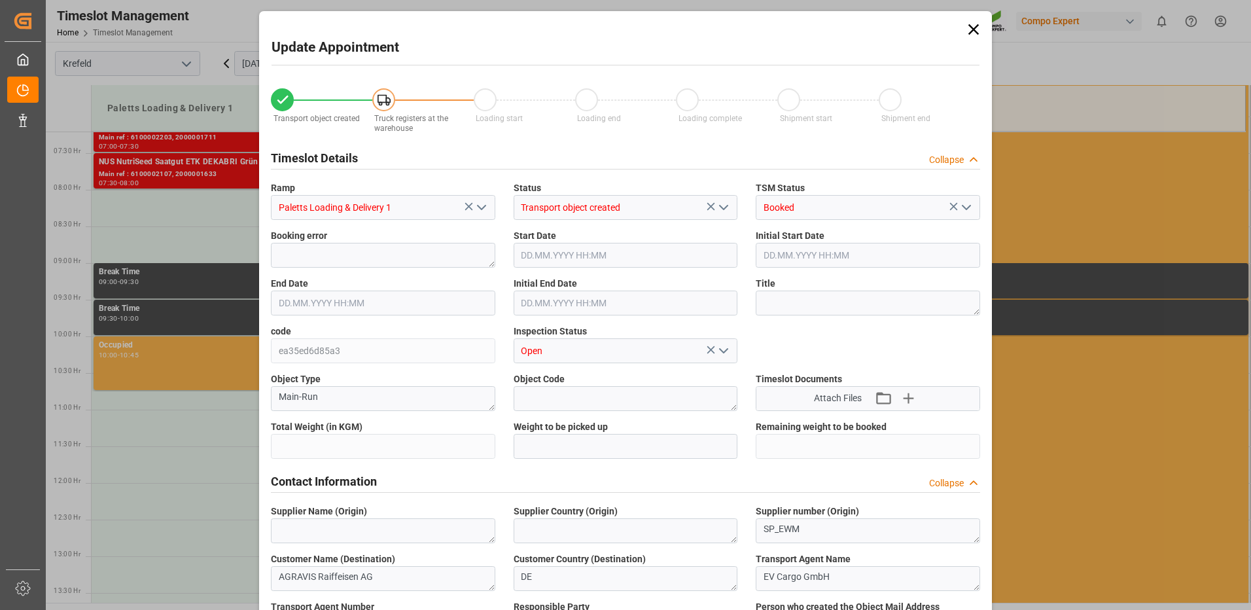
type input "9188"
type input "0"
type input "26.09.2025 08:00"
type input "26.09.2025 08:30"
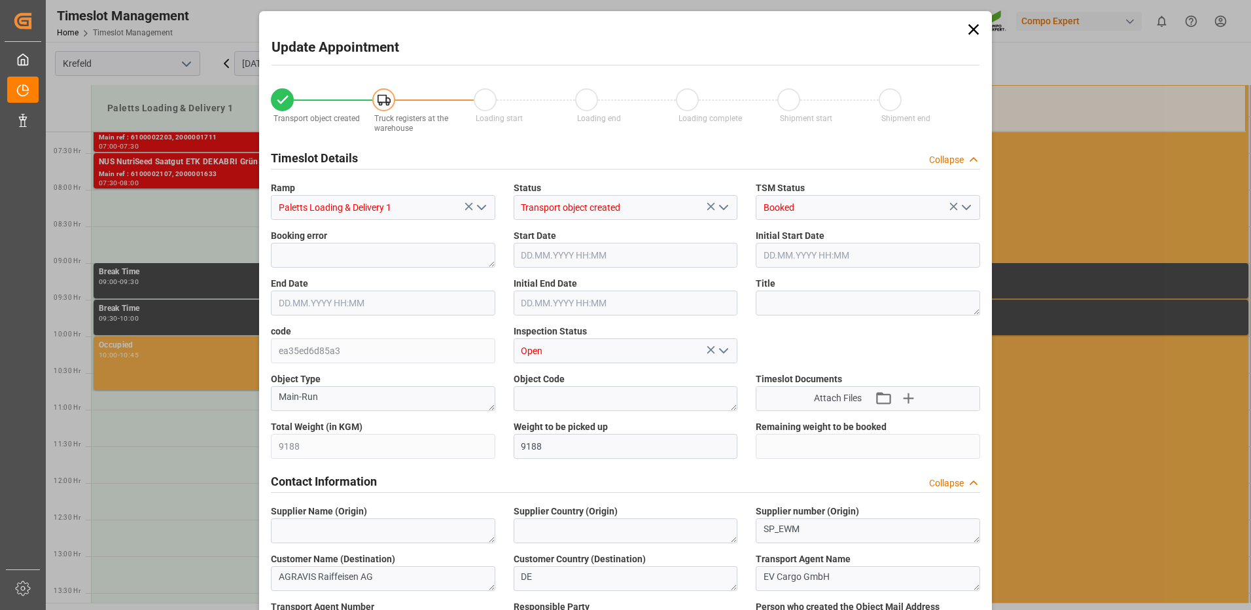
type input "22.09.2025 15:22"
type input "24.09.2025 09:08"
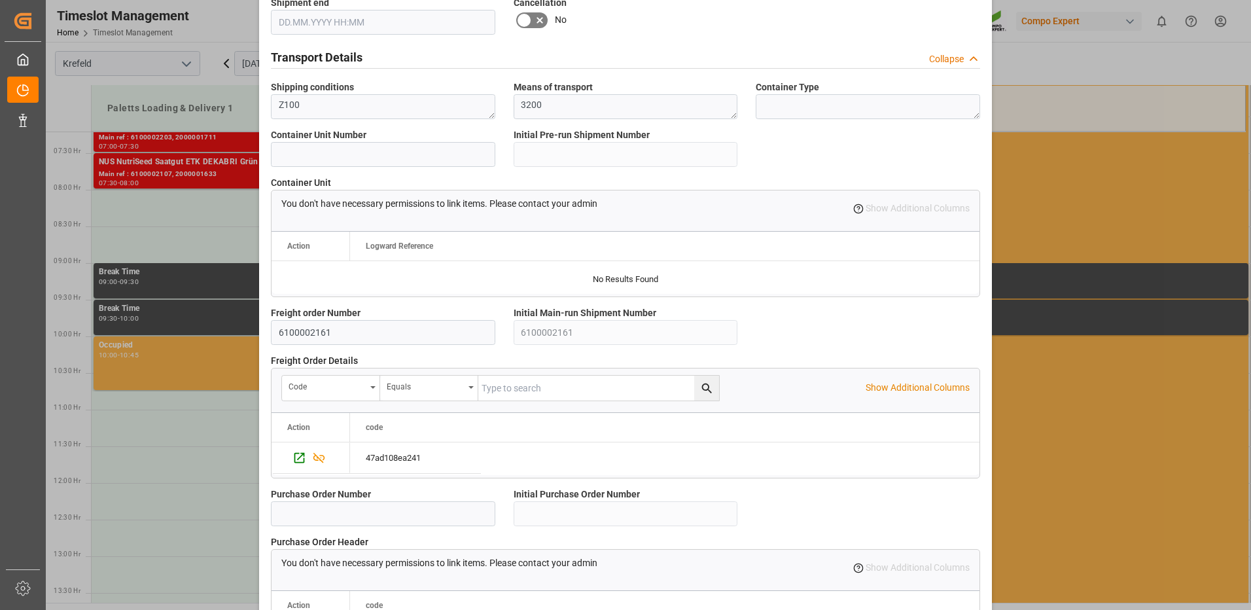
scroll to position [1112, 0]
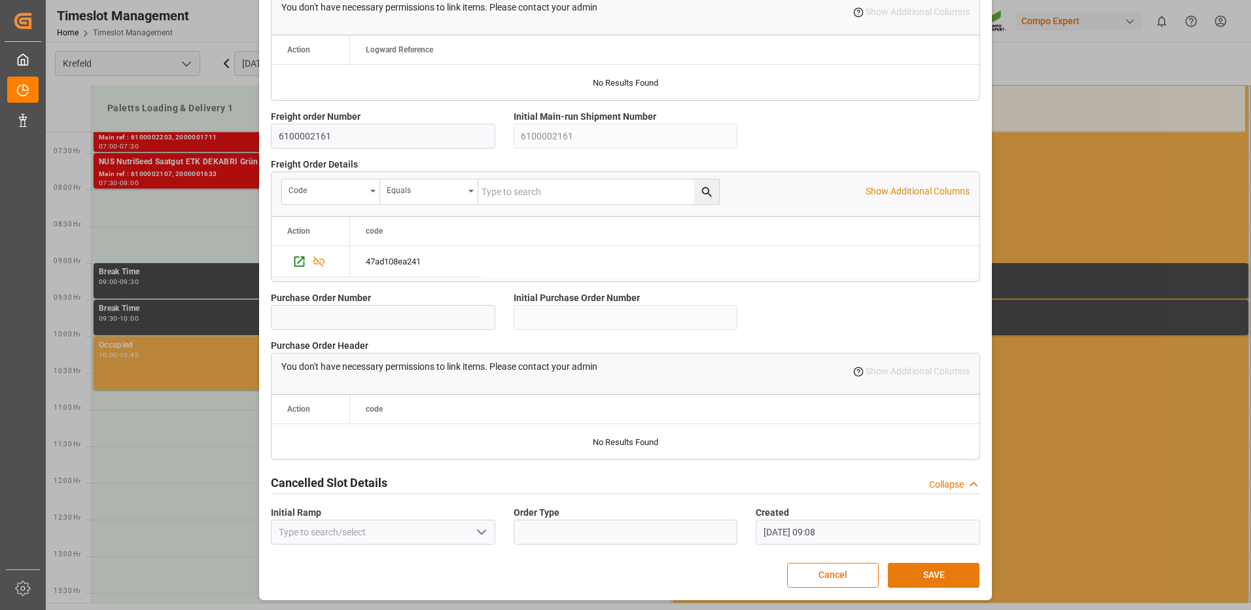
click at [919, 574] on button "SAVE" at bounding box center [934, 575] width 92 height 25
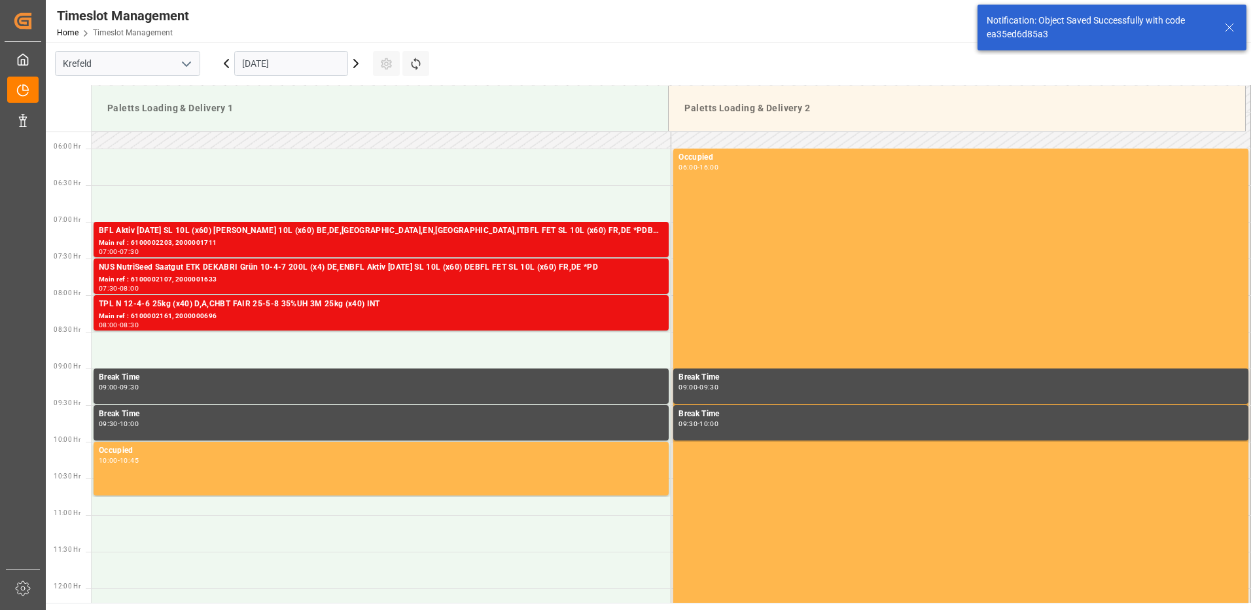
scroll to position [504, 0]
